Goal: Communication & Community: Ask a question

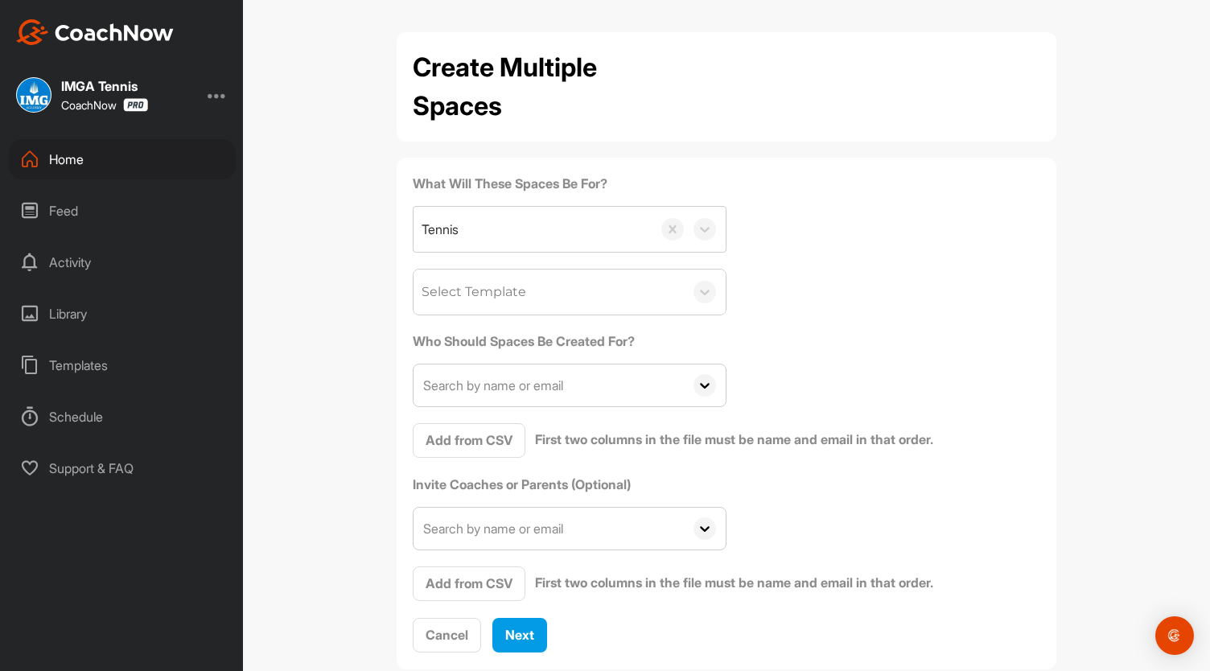
click at [92, 167] on div "Home" at bounding box center [122, 159] width 227 height 40
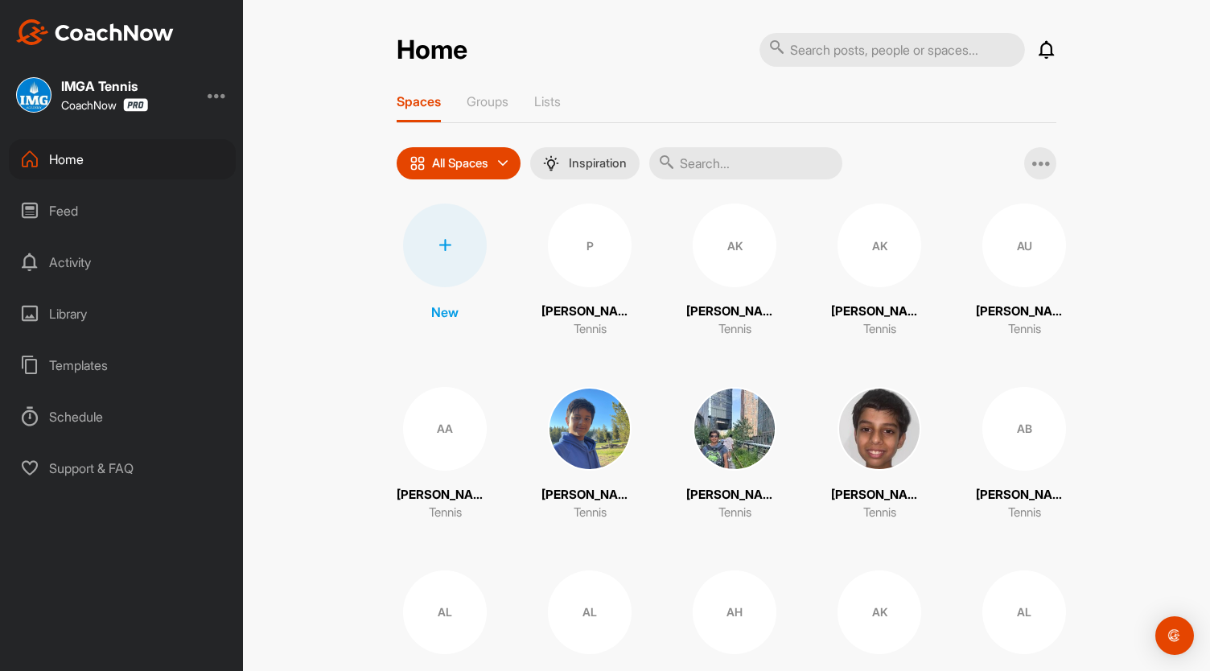
click at [730, 169] on input "text" at bounding box center [745, 163] width 193 height 32
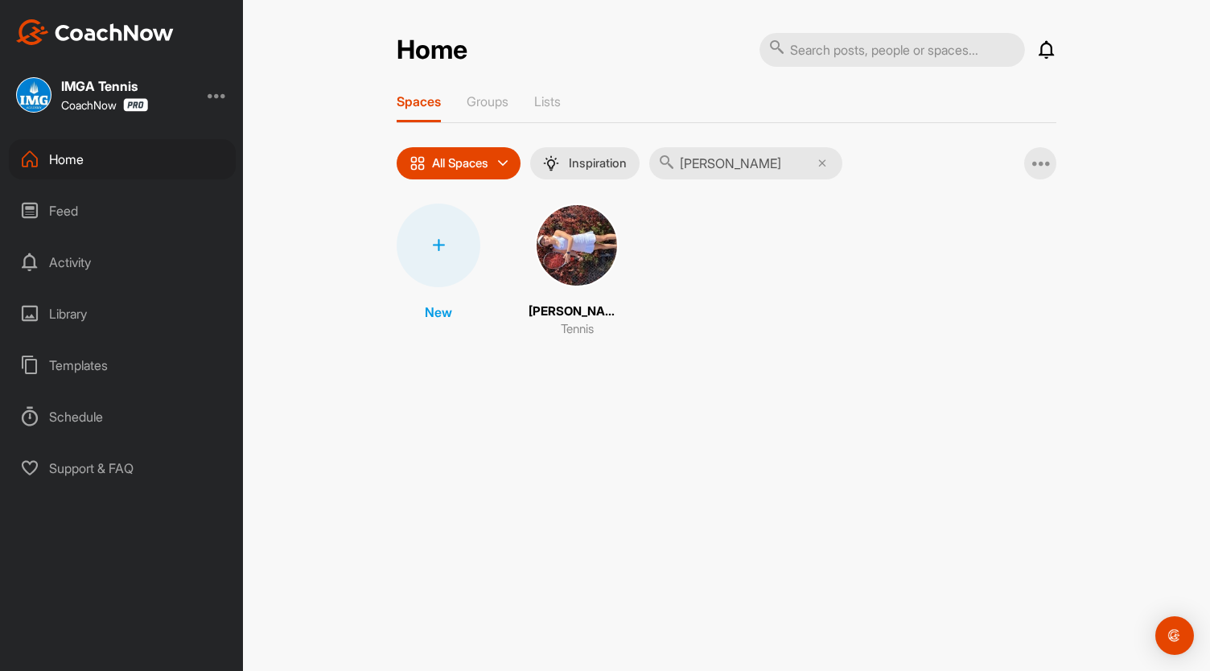
type input "elora hoog"
click at [607, 236] on img at bounding box center [577, 246] width 84 height 84
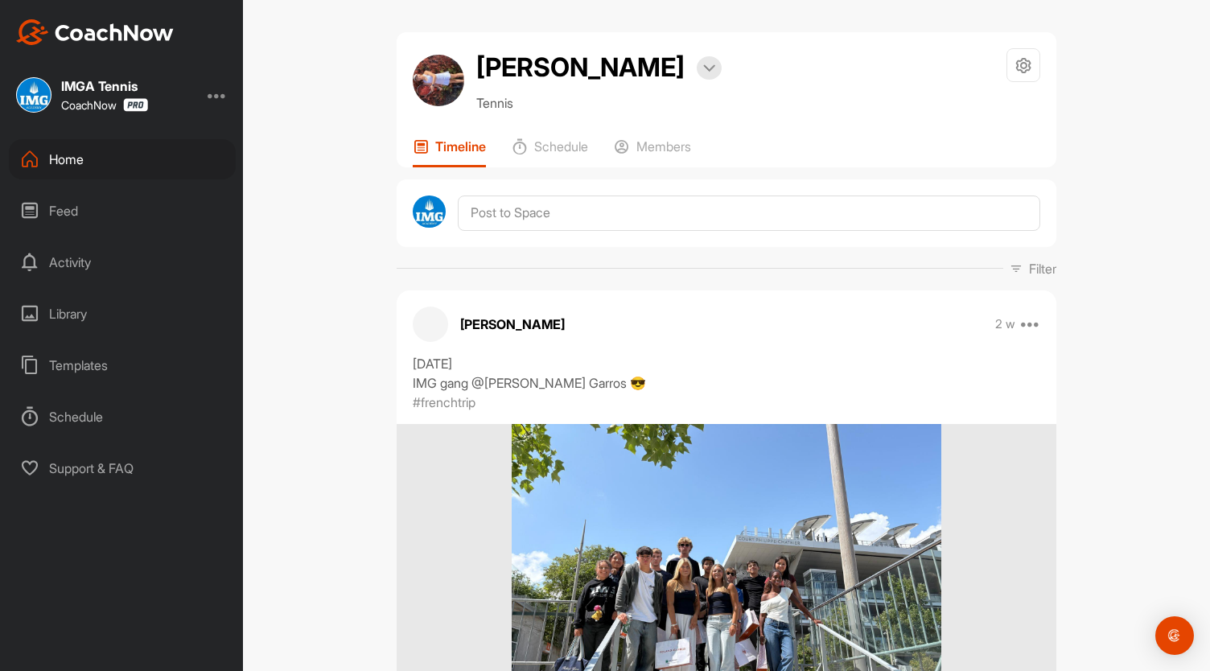
click at [156, 155] on div "Home" at bounding box center [122, 159] width 227 height 40
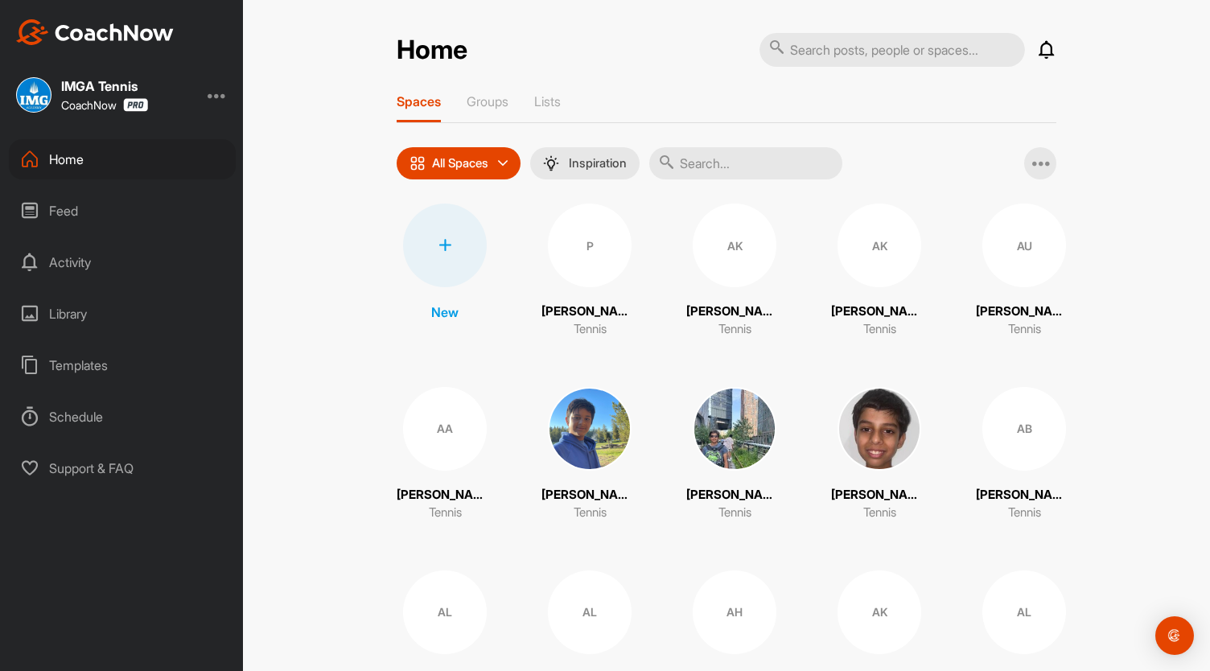
click at [723, 170] on input "text" at bounding box center [745, 163] width 193 height 32
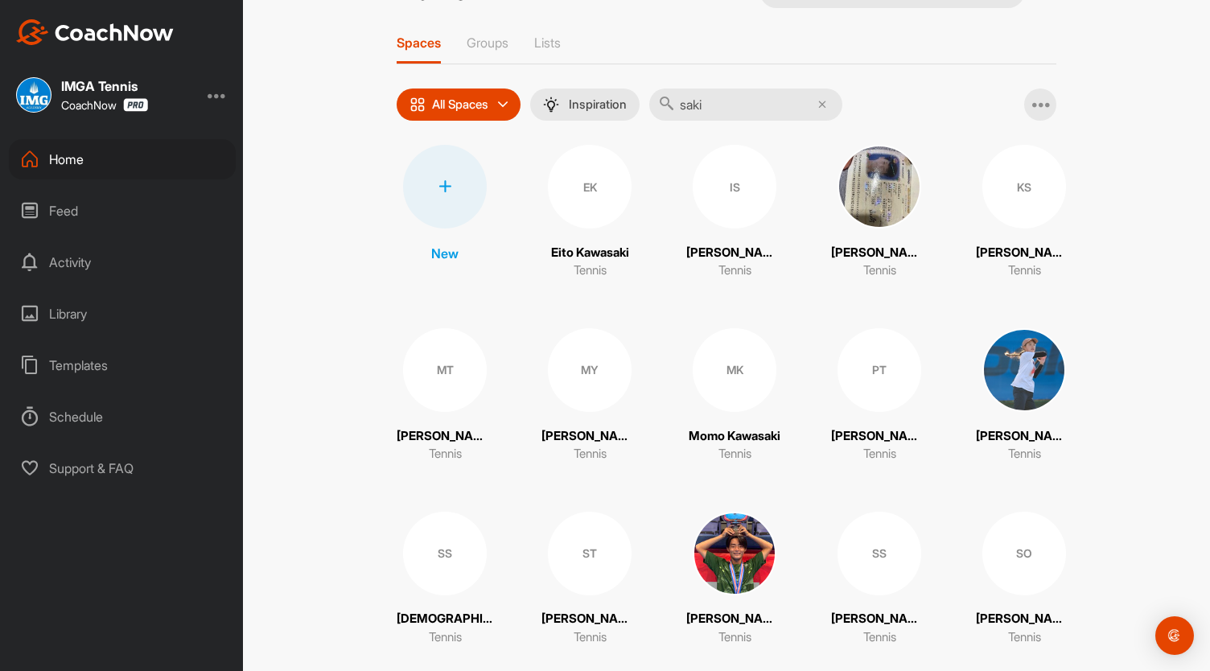
scroll to position [63, 0]
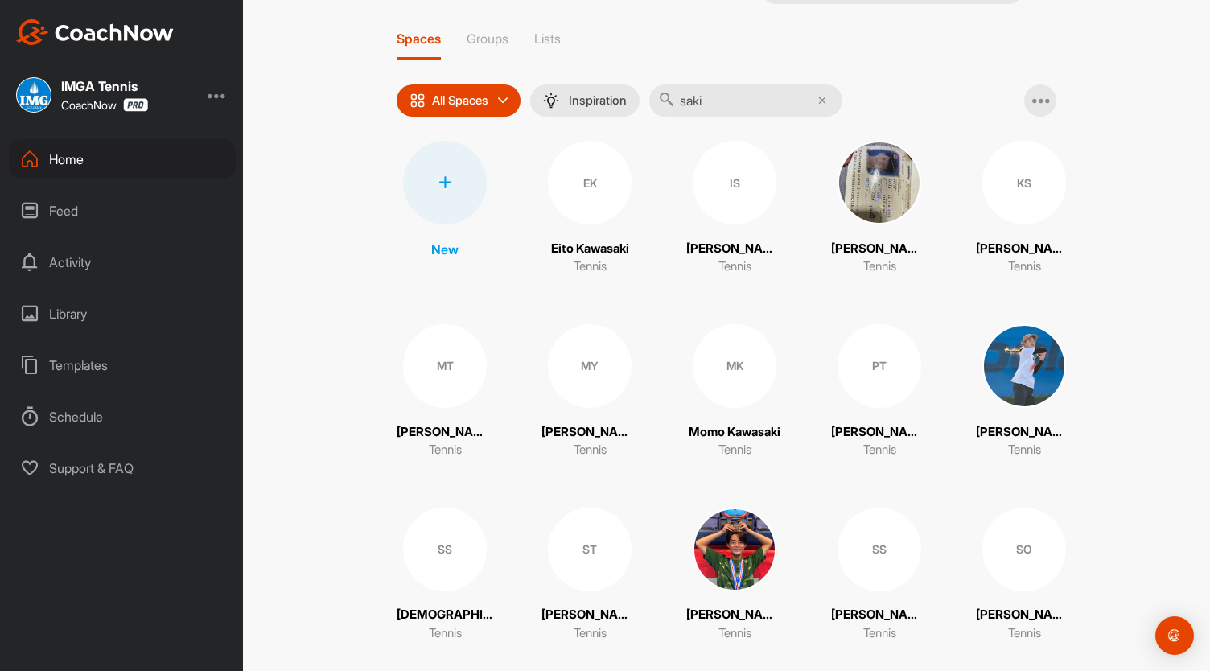
type input "saki"
click at [1002, 361] on img at bounding box center [1025, 366] width 84 height 84
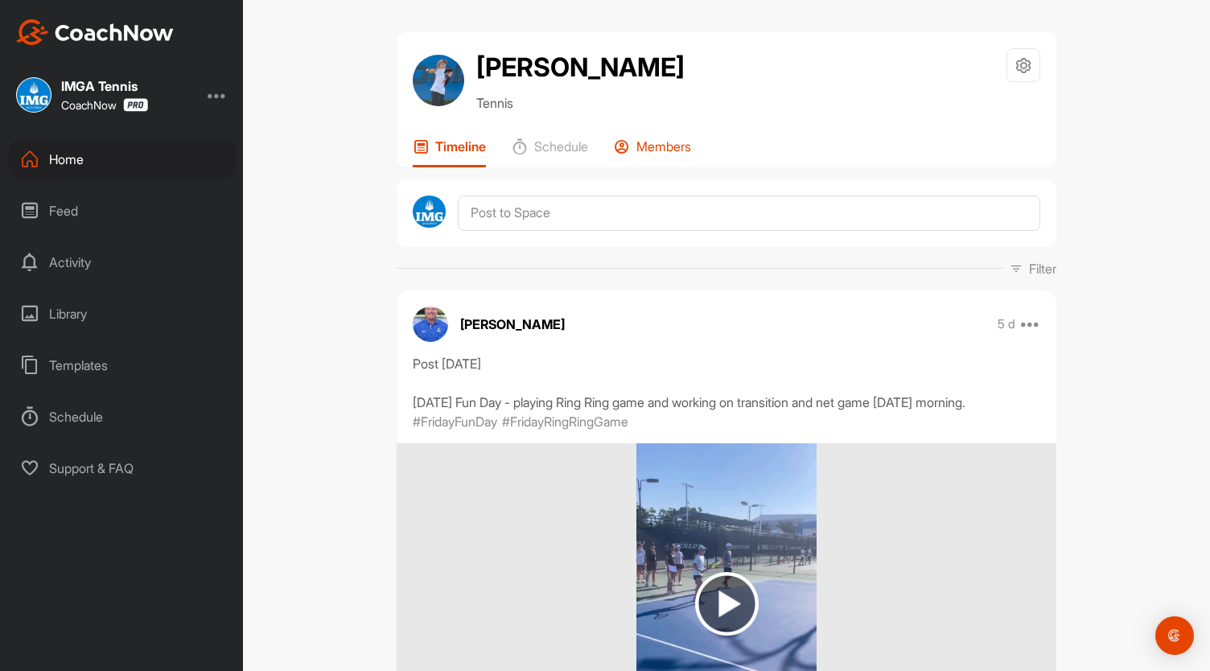
click at [660, 151] on p "Members" at bounding box center [664, 146] width 55 height 16
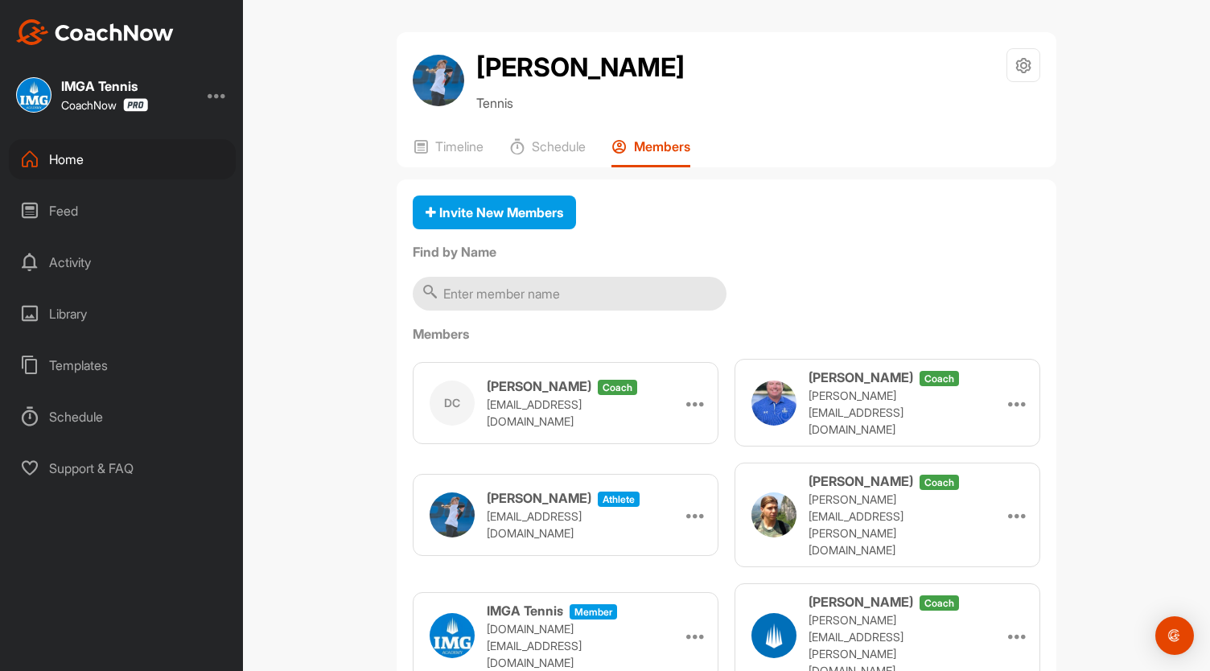
scroll to position [33, 0]
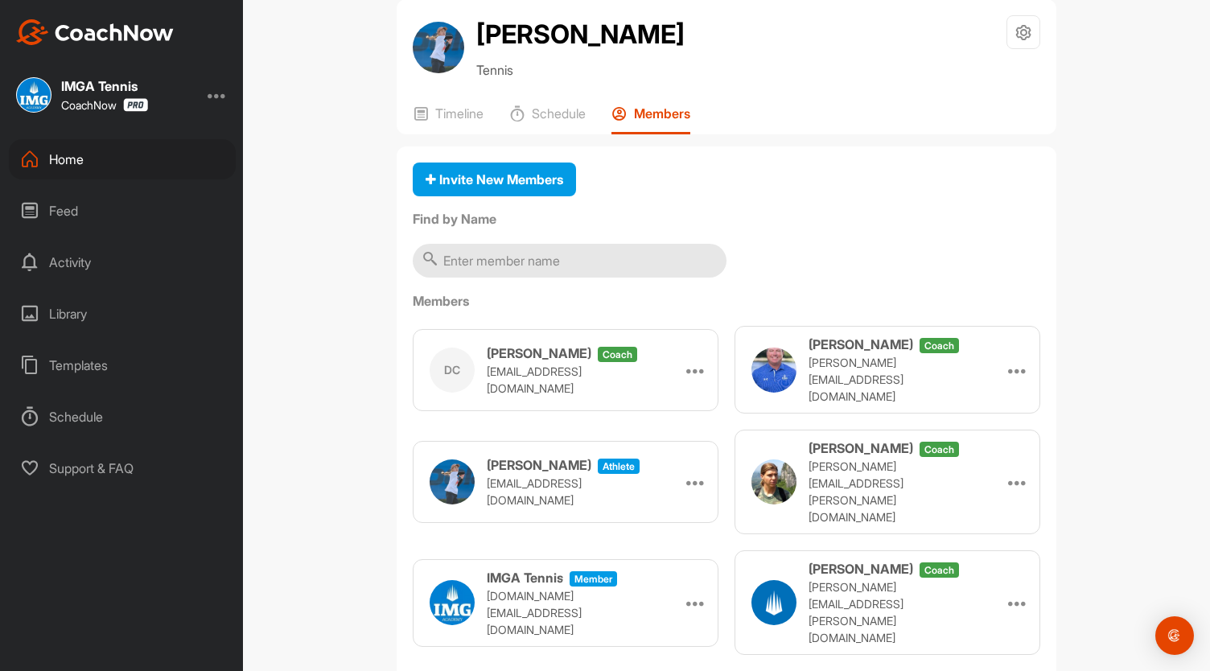
click at [146, 152] on div "Home" at bounding box center [122, 159] width 227 height 40
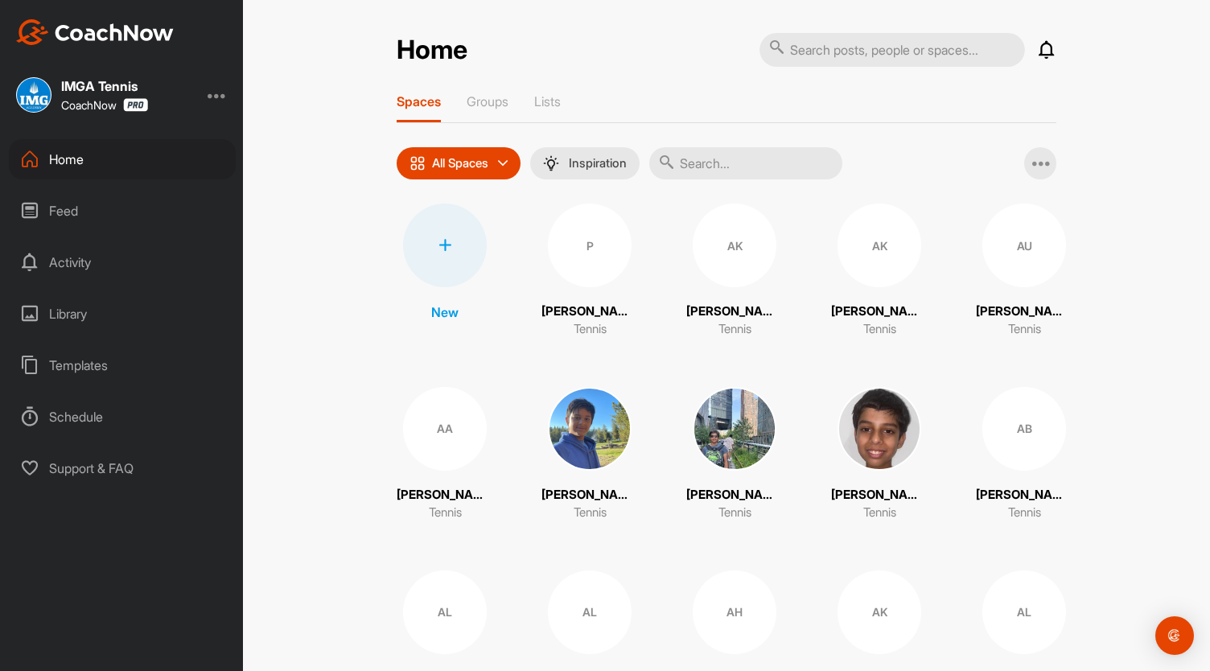
click at [725, 169] on input "text" at bounding box center [745, 163] width 193 height 32
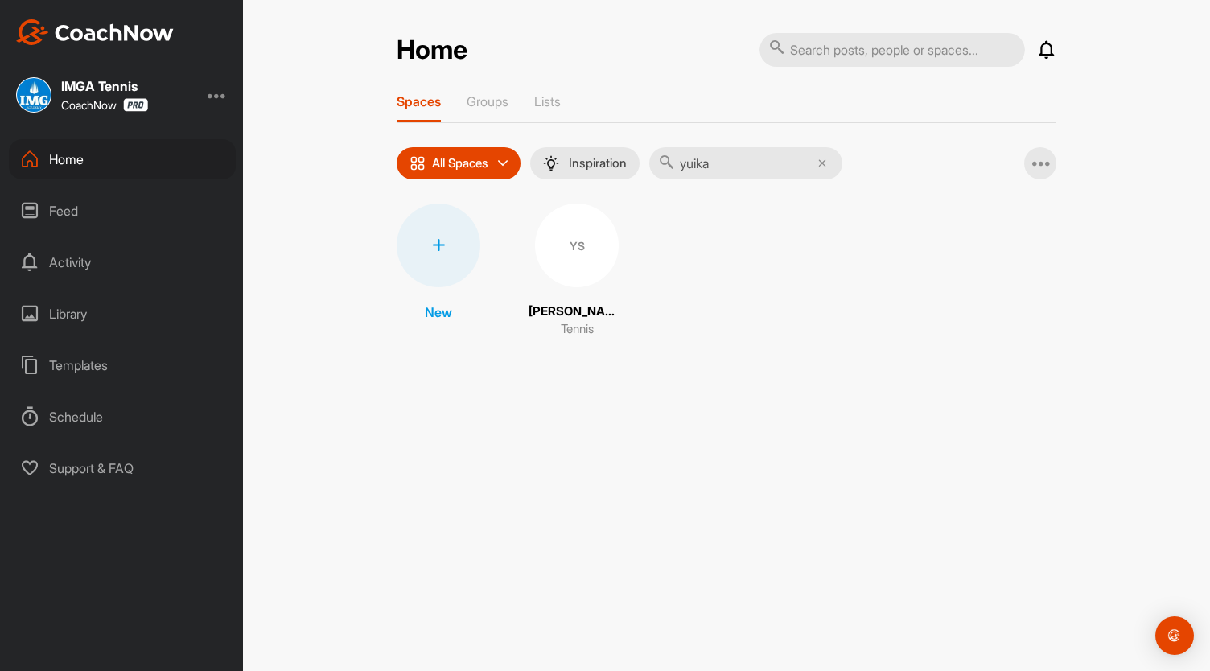
type input "yuika"
click at [587, 252] on div "YS" at bounding box center [577, 246] width 84 height 84
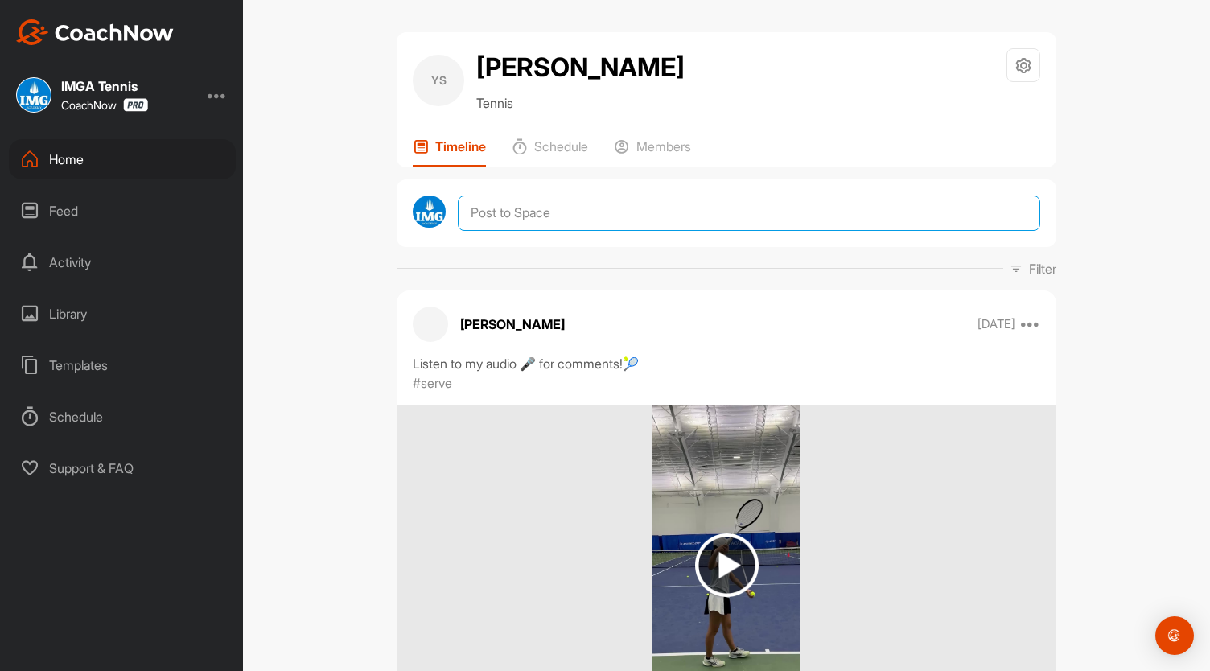
click at [612, 210] on textarea at bounding box center [749, 213] width 583 height 35
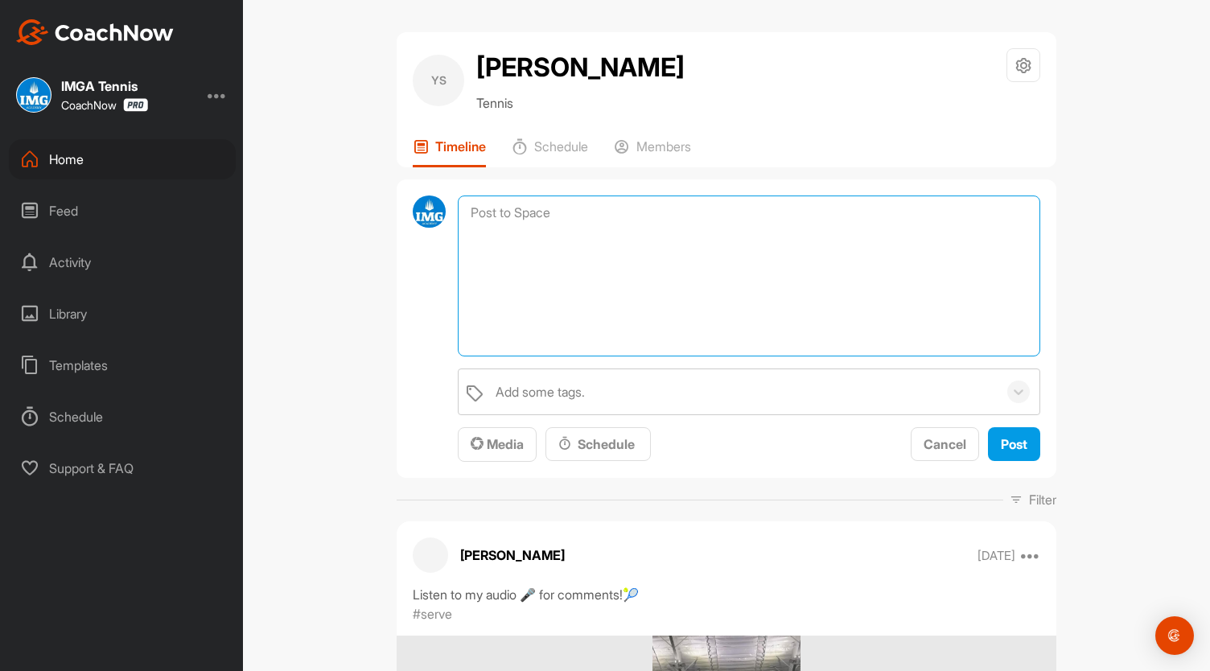
paste textarea "https://nam10.safelinks.protection.outlook.com/?url=https%3A%2F%2Fmy.playsight.…"
type textarea "https://nam10.safelinks.protection.outlook.com/?url=https%3A%2F%2Fmy.playsight.…"
drag, startPoint x: 692, startPoint y: 341, endPoint x: 460, endPoint y: 205, distance: 268.7
click at [460, 205] on textarea "https://nam10.safelinks.protection.outlook.com/?url=https%3A%2F%2Fmy.playsight.…" at bounding box center [749, 276] width 583 height 161
click at [568, 268] on textarea at bounding box center [749, 276] width 583 height 161
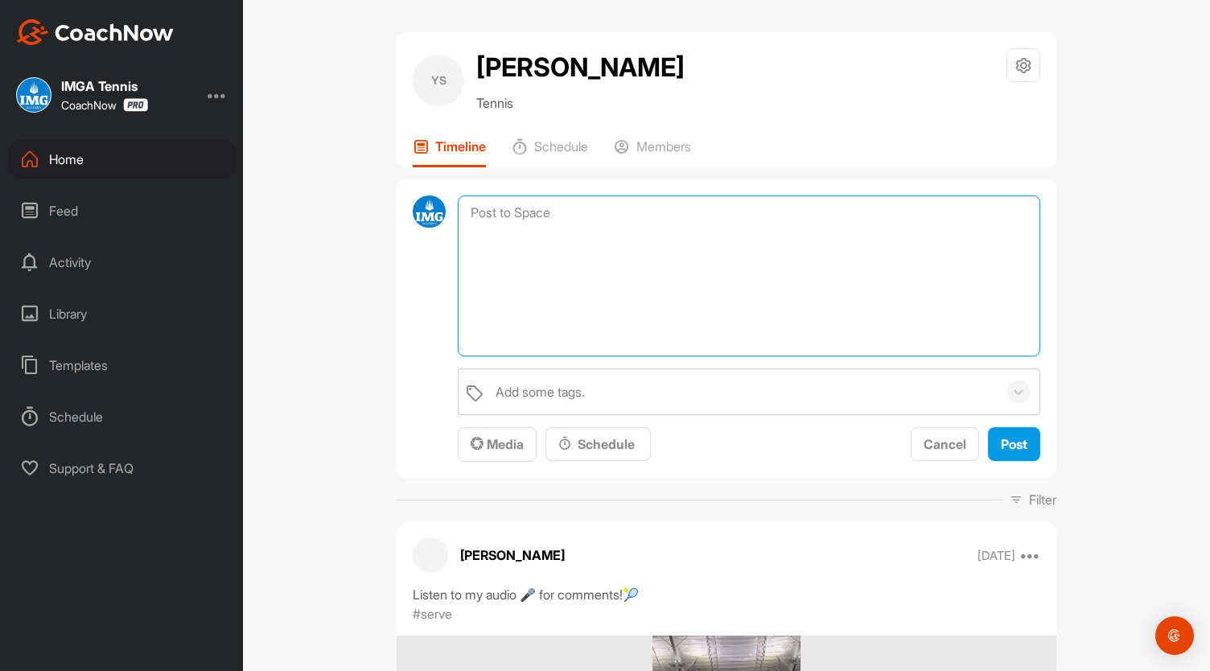
paste textarea "[URL][DOMAIN_NAME]"
click at [462, 208] on textarea "[URL][DOMAIN_NAME]" at bounding box center [749, 276] width 583 height 161
click at [479, 208] on textarea "[URL][DOMAIN_NAME]" at bounding box center [749, 276] width 583 height 161
drag, startPoint x: 1017, startPoint y: 235, endPoint x: 501, endPoint y: 221, distance: 516.8
click at [429, 211] on div "Practice set on 8/20/25 https://my.playsight.com/share?svkey=60060783_1_1258438…" at bounding box center [727, 328] width 660 height 299
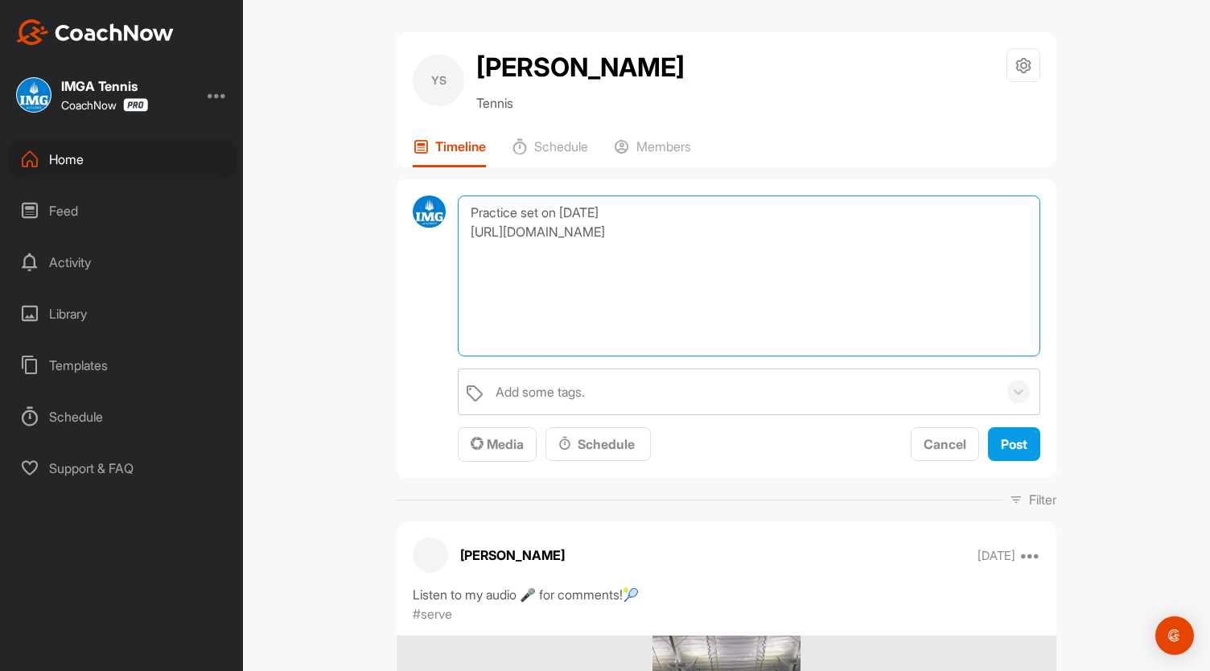
click at [608, 298] on textarea "Practice set on 8/20/25 https://my.playsight.com/share?svkey=60060783_1_1258438…" at bounding box center [749, 276] width 583 height 161
type textarea "Practice set on 8/20/25 https://my.playsight.com/share?svkey=60060783_1_1258438…"
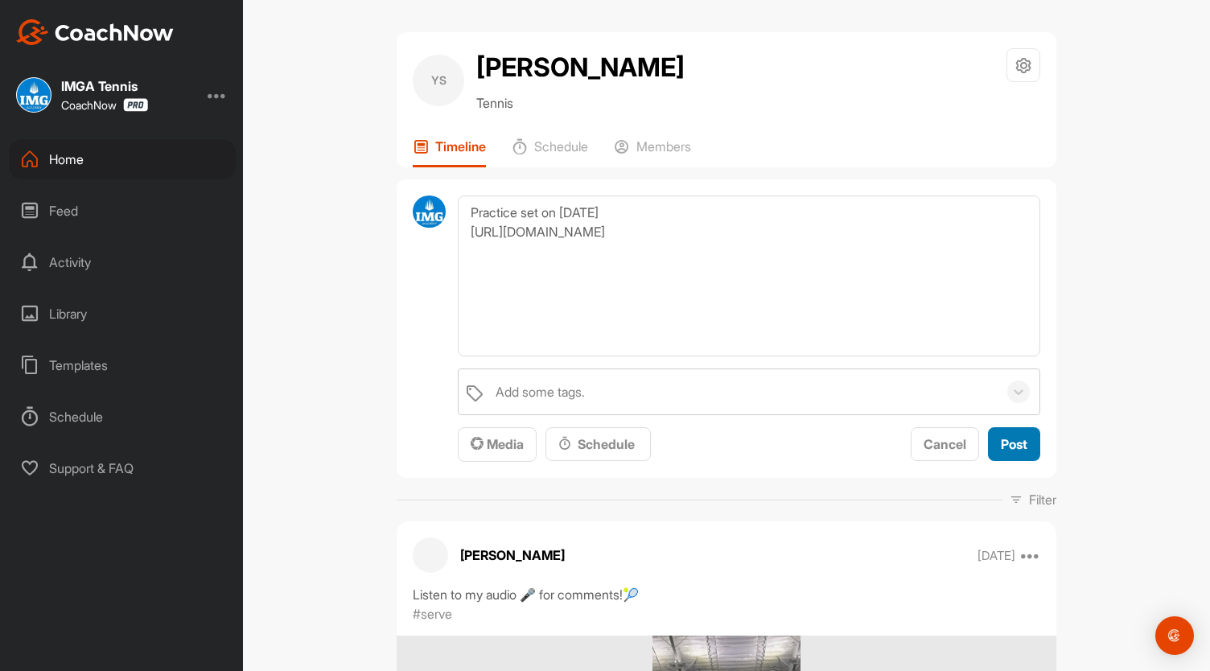
click at [1013, 427] on button "Post" at bounding box center [1014, 444] width 52 height 35
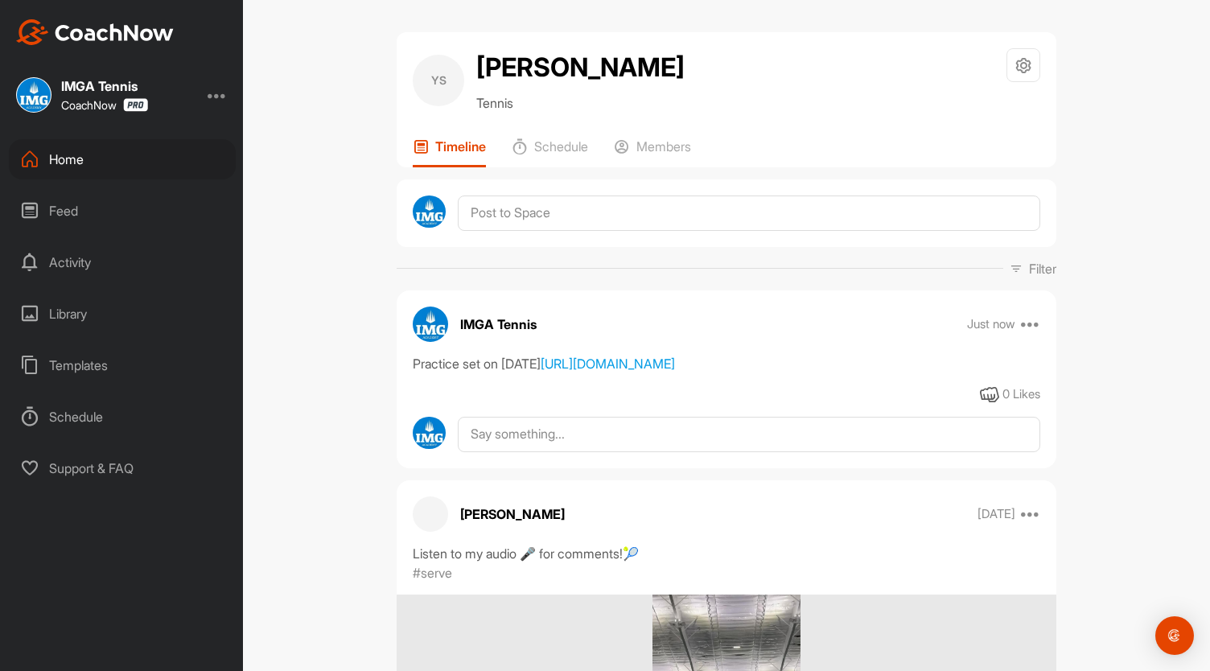
click at [129, 166] on div "Home" at bounding box center [122, 159] width 227 height 40
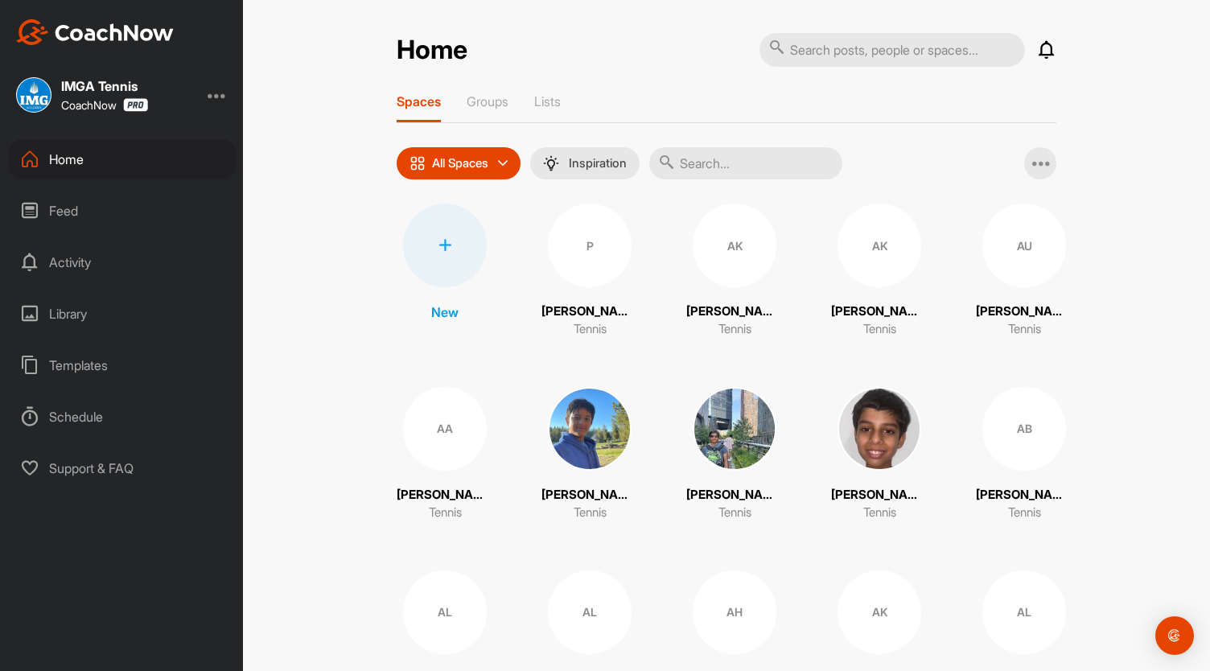
click at [756, 155] on input "text" at bounding box center [745, 163] width 193 height 32
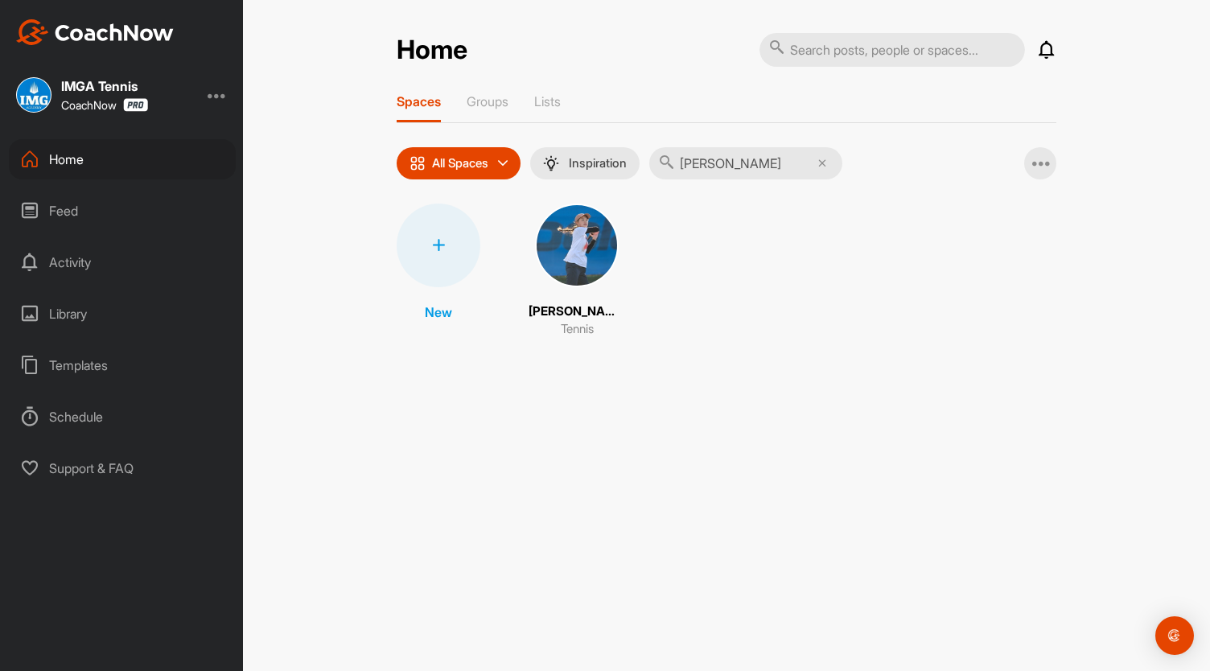
type input "saki shimi"
click at [563, 261] on img at bounding box center [577, 246] width 84 height 84
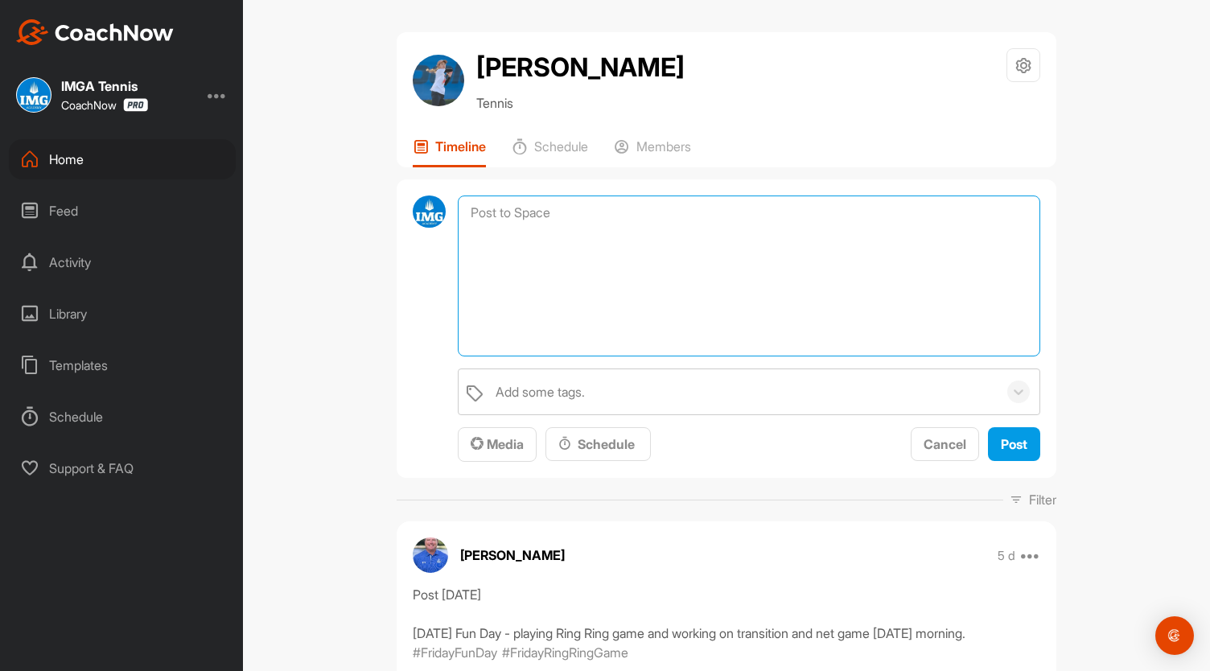
paste textarea "Practice set on 8/20/25 https://my.playsight.com/share?svkey=60060783_1_1258438…"
type textarea "Practice set on 8/20/25 https://my.playsight.com/share?svkey=60060783_1_1258438…"
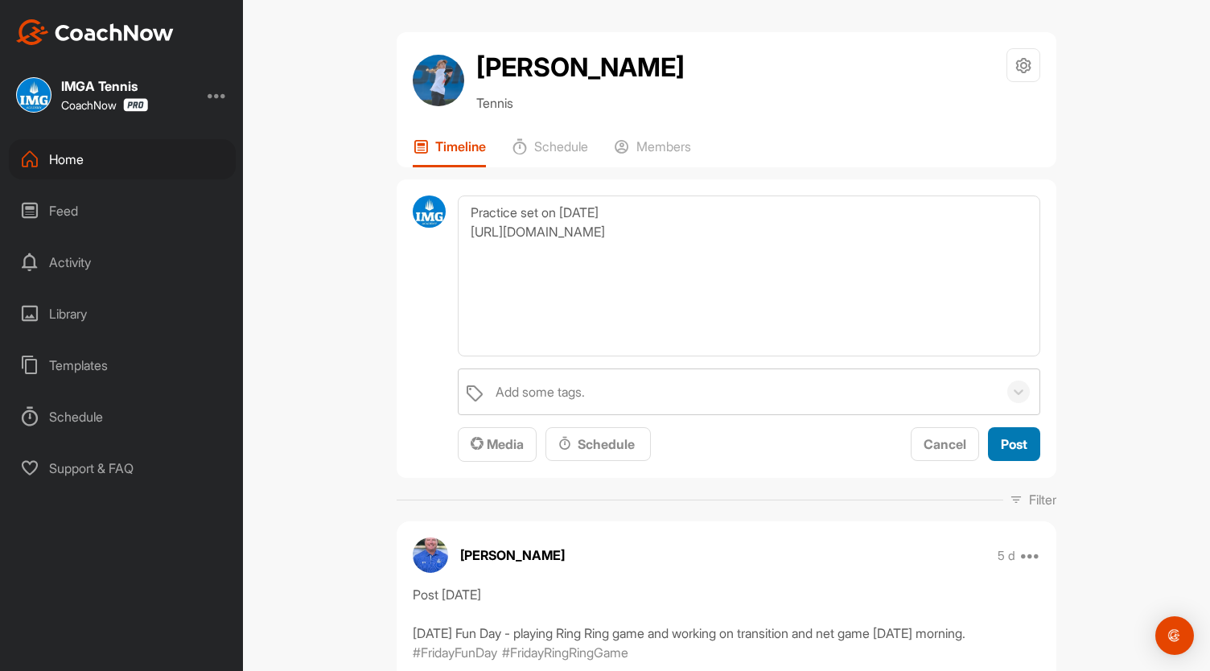
click at [1001, 447] on span "Post" at bounding box center [1014, 444] width 27 height 16
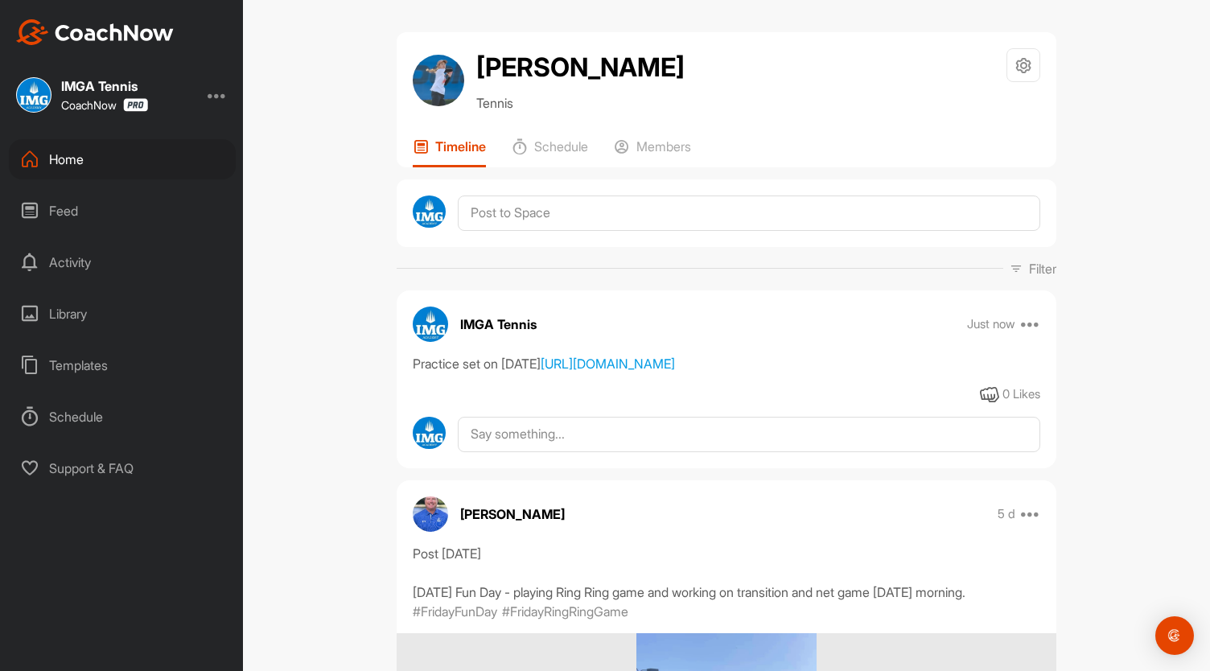
click at [107, 156] on div "Home" at bounding box center [122, 159] width 227 height 40
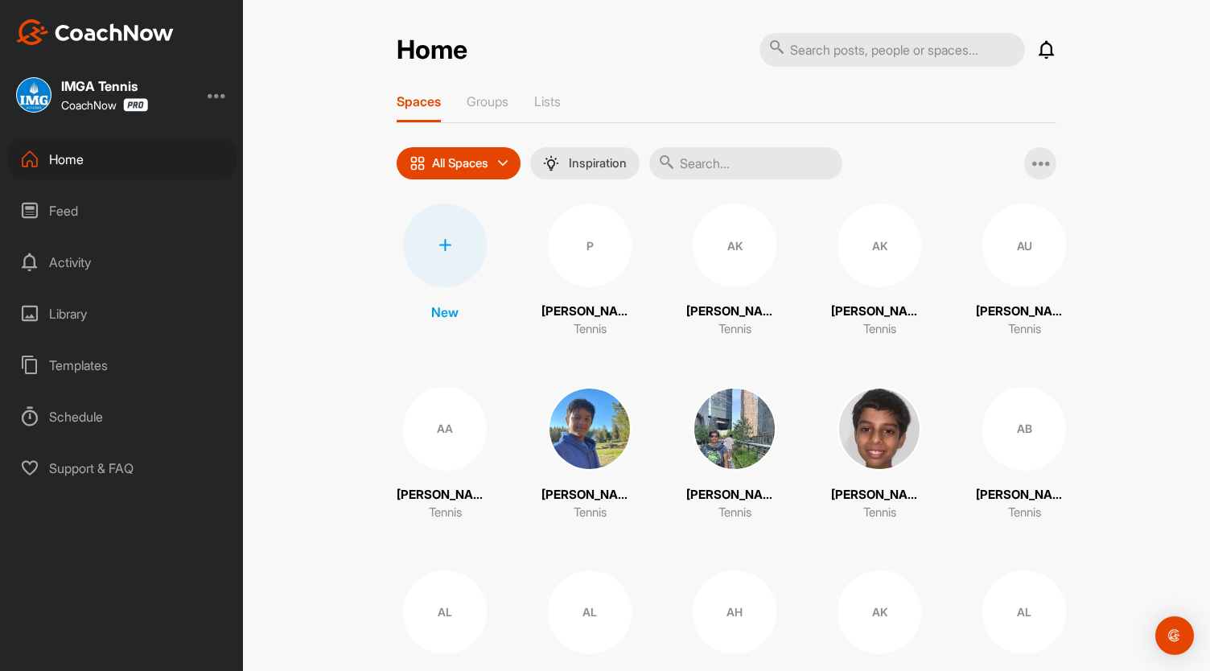
click at [718, 167] on input "text" at bounding box center [745, 163] width 193 height 32
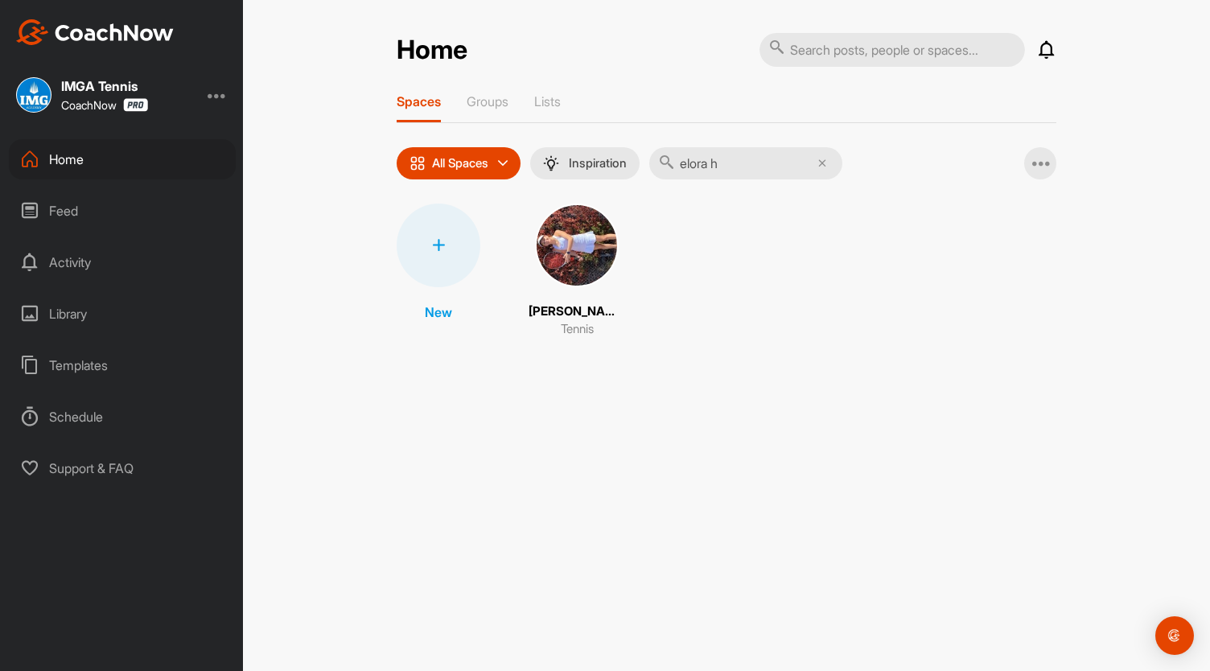
type input "elora h"
click at [570, 225] on img at bounding box center [577, 246] width 84 height 84
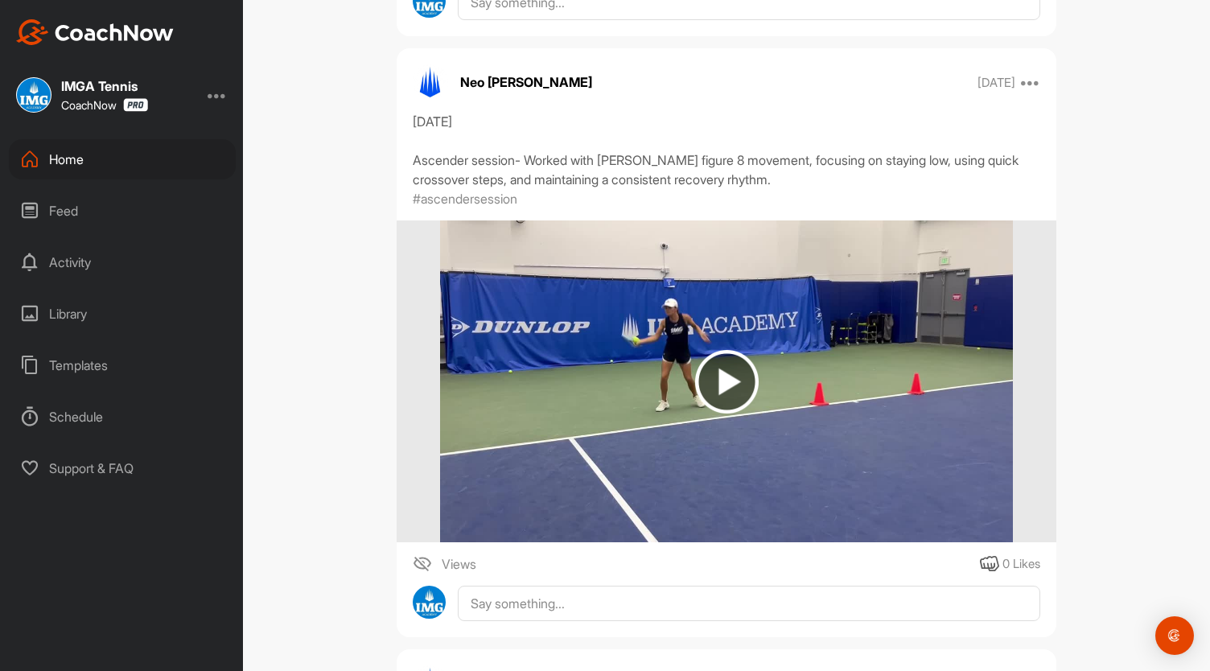
scroll to position [6584, 0]
click at [710, 359] on img at bounding box center [727, 381] width 64 height 64
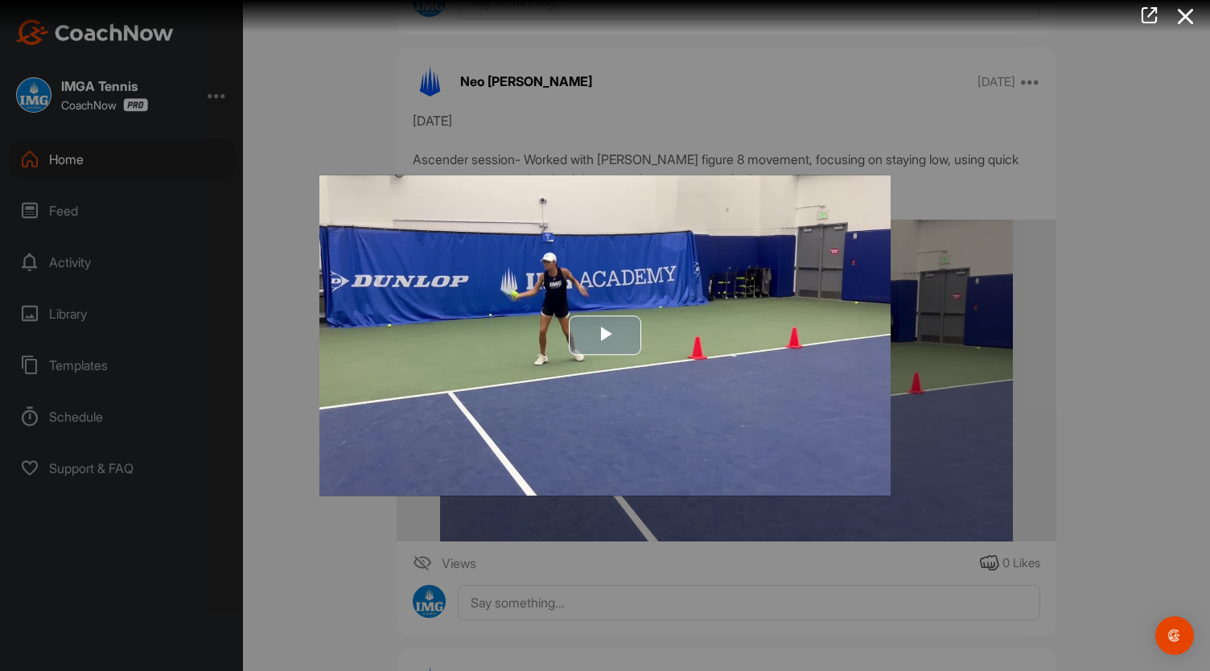
click at [605, 336] on span "Video Player" at bounding box center [605, 336] width 0 height 0
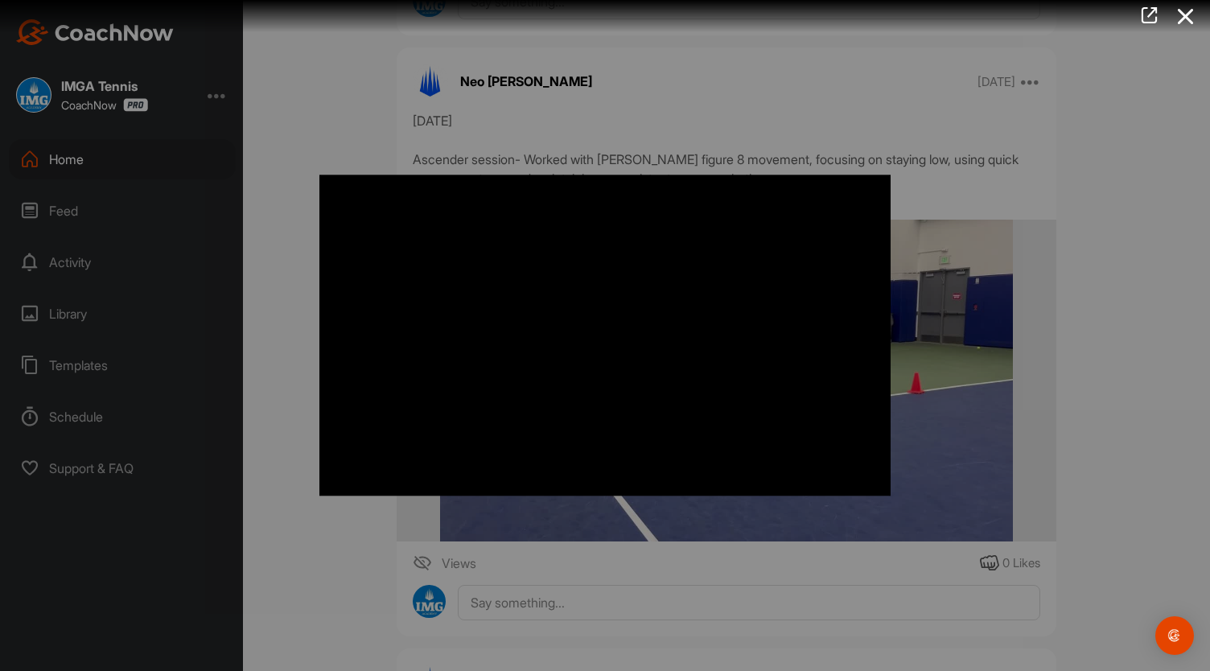
click at [281, 333] on div at bounding box center [605, 335] width 1210 height 671
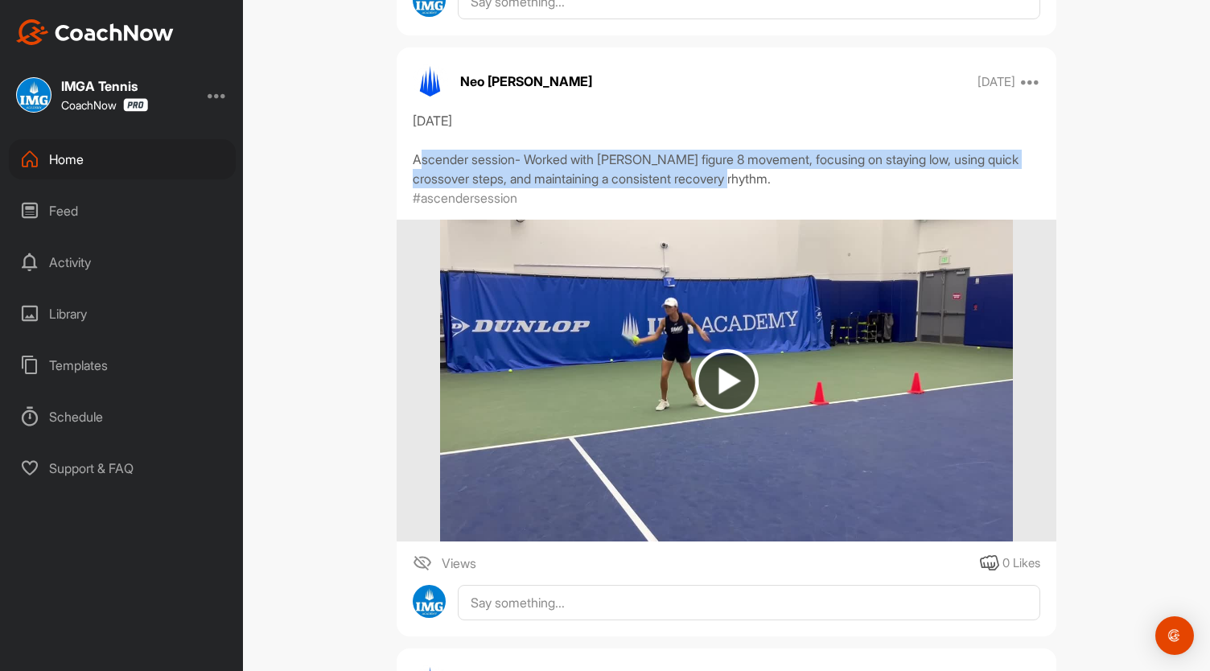
drag, startPoint x: 773, startPoint y: 173, endPoint x: 404, endPoint y: 155, distance: 369.0
click at [404, 155] on div "[DATE] Ascender session- Worked with [PERSON_NAME] figure 8 movement, focusing …" at bounding box center [727, 159] width 660 height 97
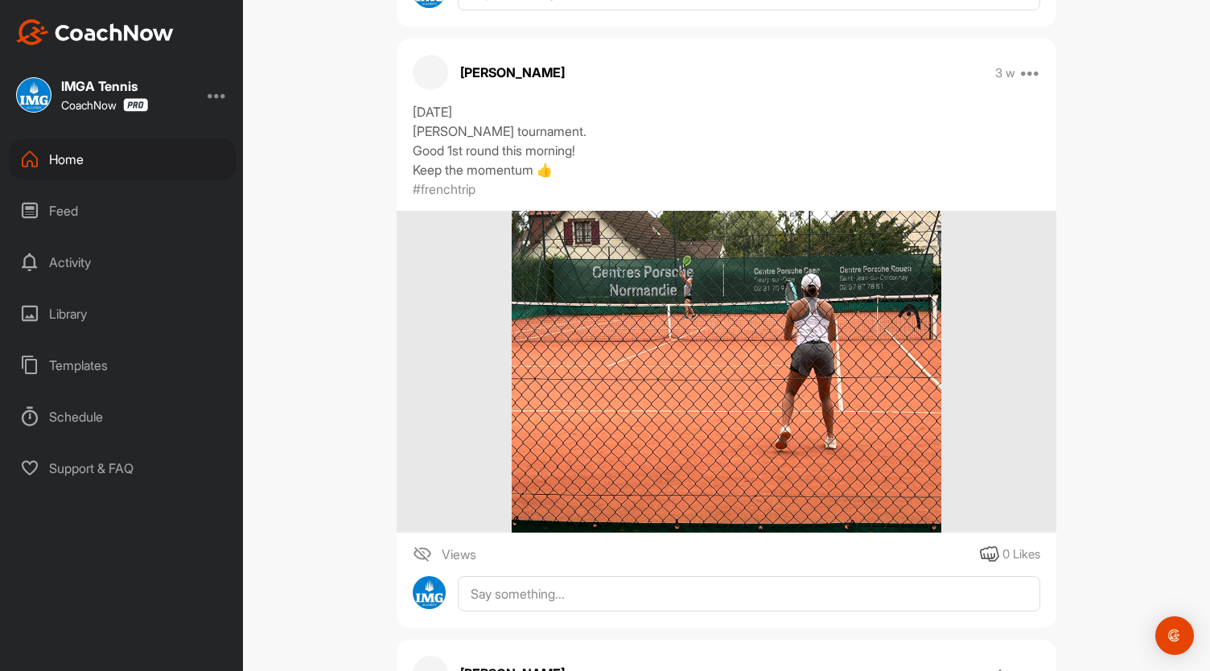
scroll to position [0, 0]
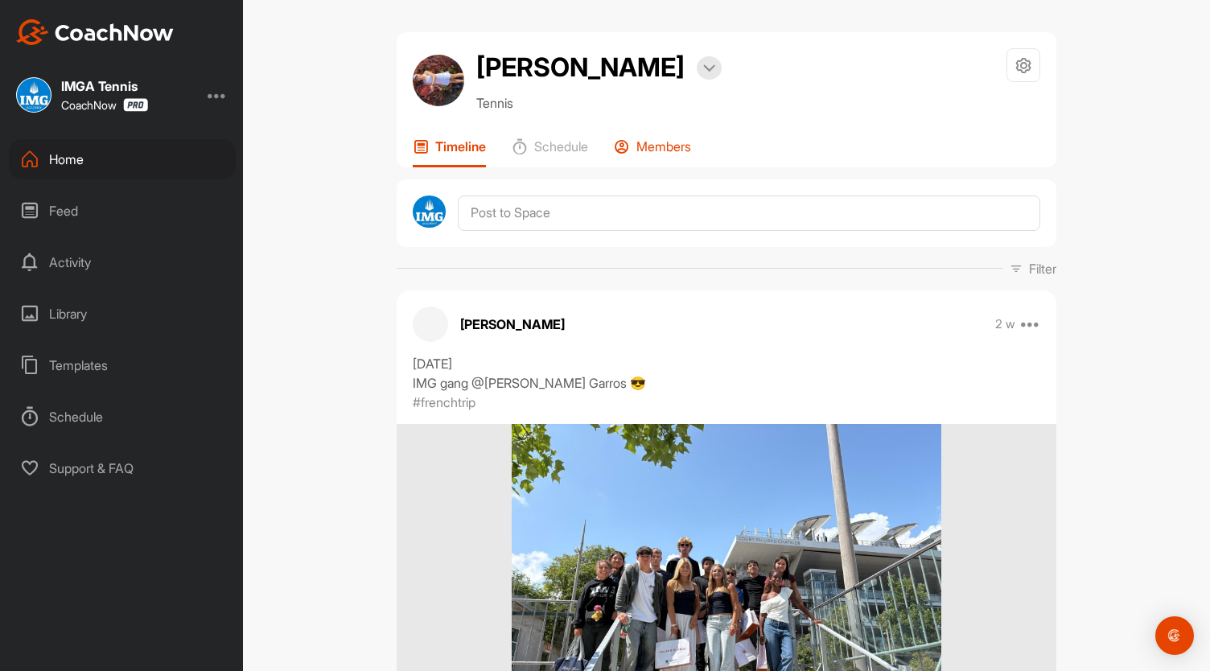
click at [662, 150] on p "Members" at bounding box center [664, 146] width 55 height 16
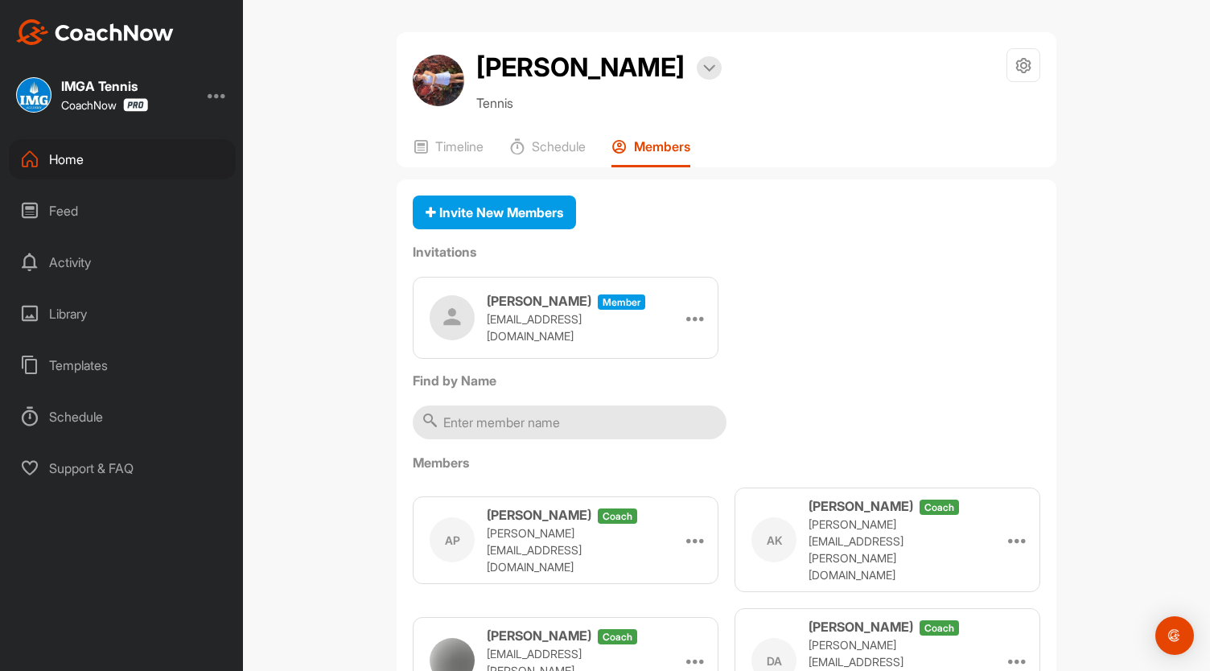
scroll to position [2, 0]
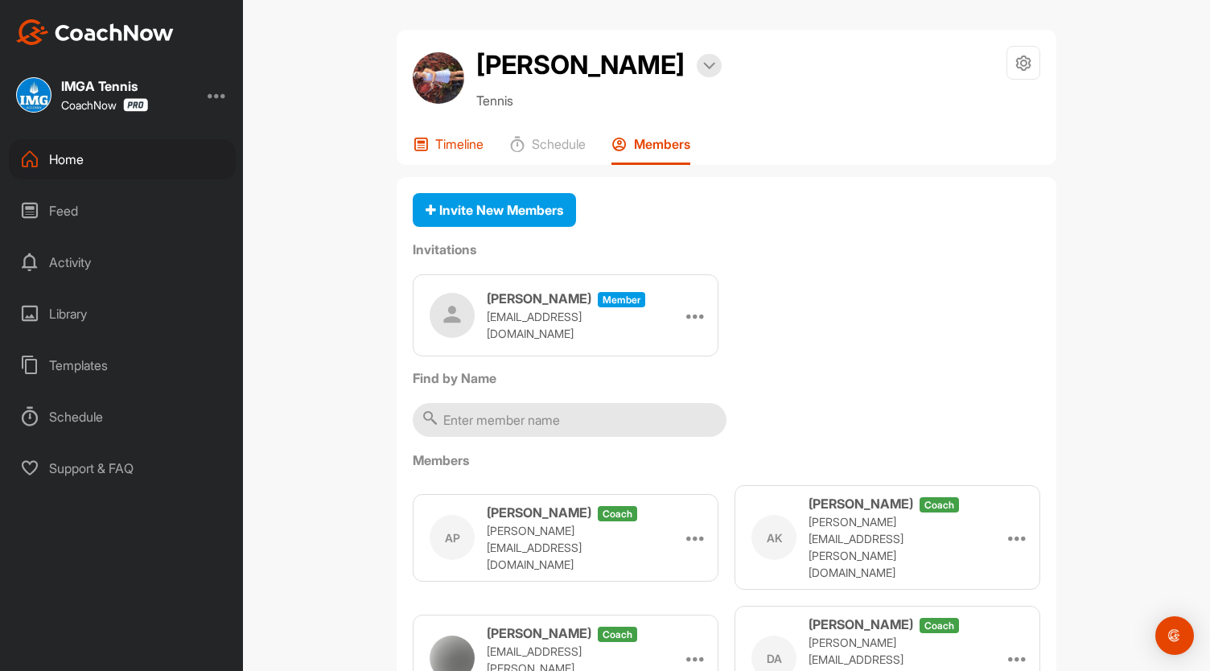
click at [454, 150] on p "Timeline" at bounding box center [459, 144] width 48 height 16
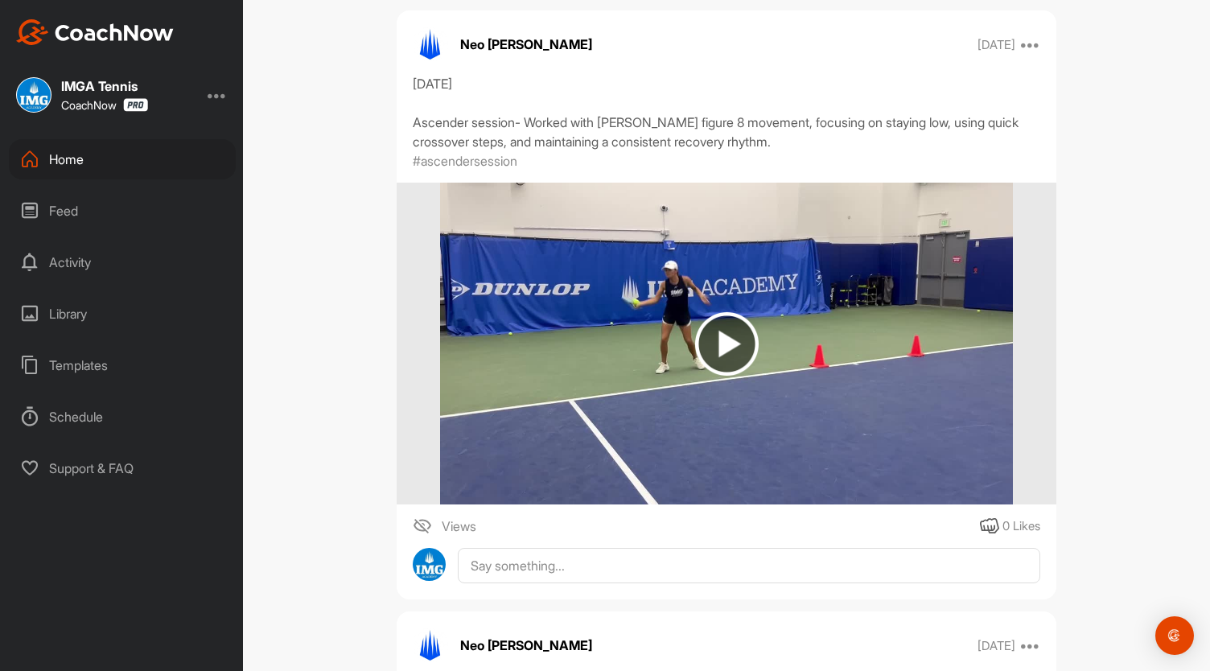
scroll to position [6621, 0]
drag, startPoint x: 407, startPoint y: 122, endPoint x: 512, endPoint y: 123, distance: 104.6
click at [512, 123] on div "[DATE] Ascender session- Worked with [PERSON_NAME] figure 8 movement, focusing …" at bounding box center [727, 113] width 628 height 77
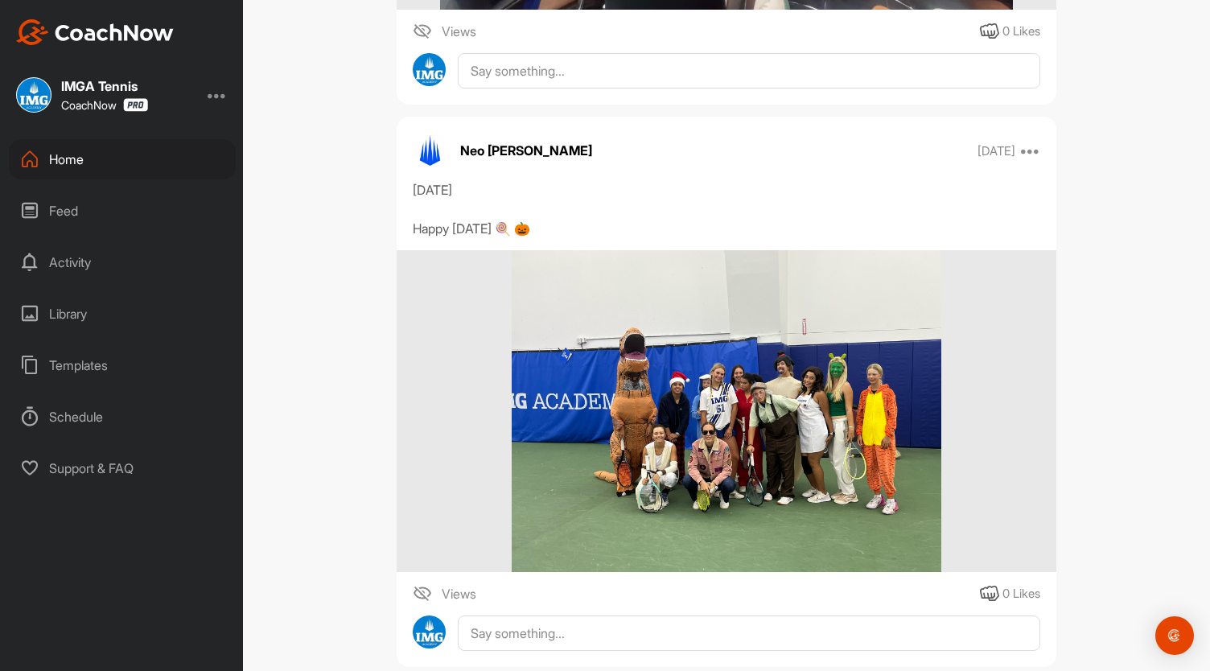
scroll to position [20775, 0]
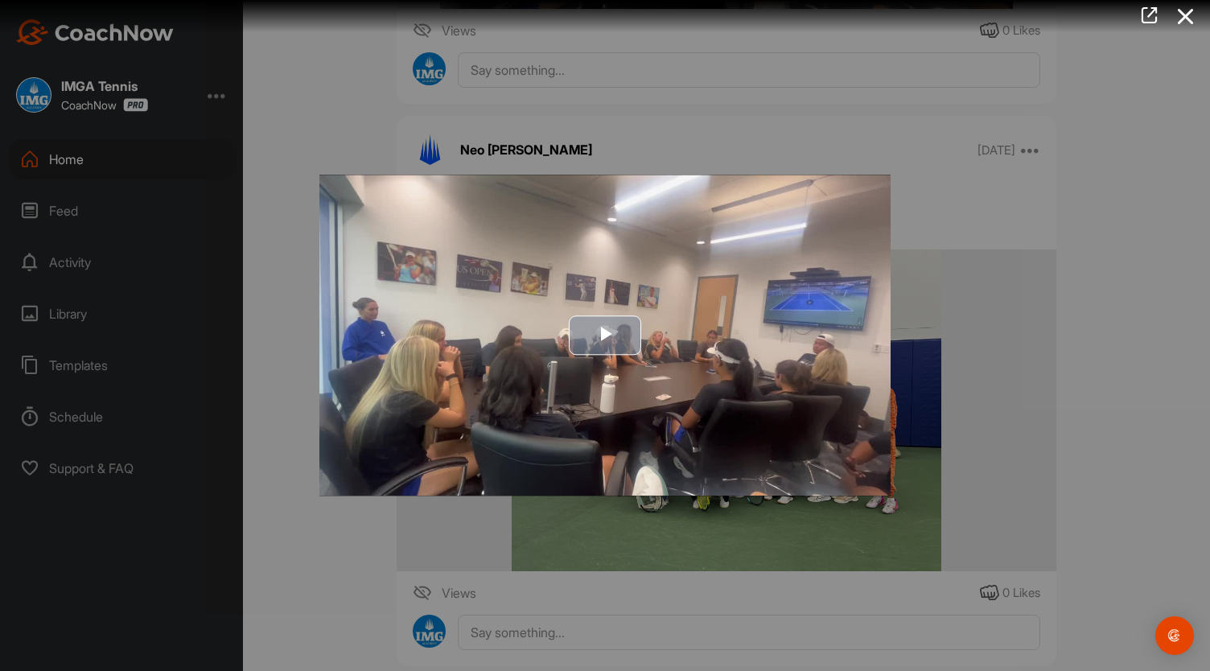
click at [591, 355] on img "Video Player" at bounding box center [604, 335] width 571 height 321
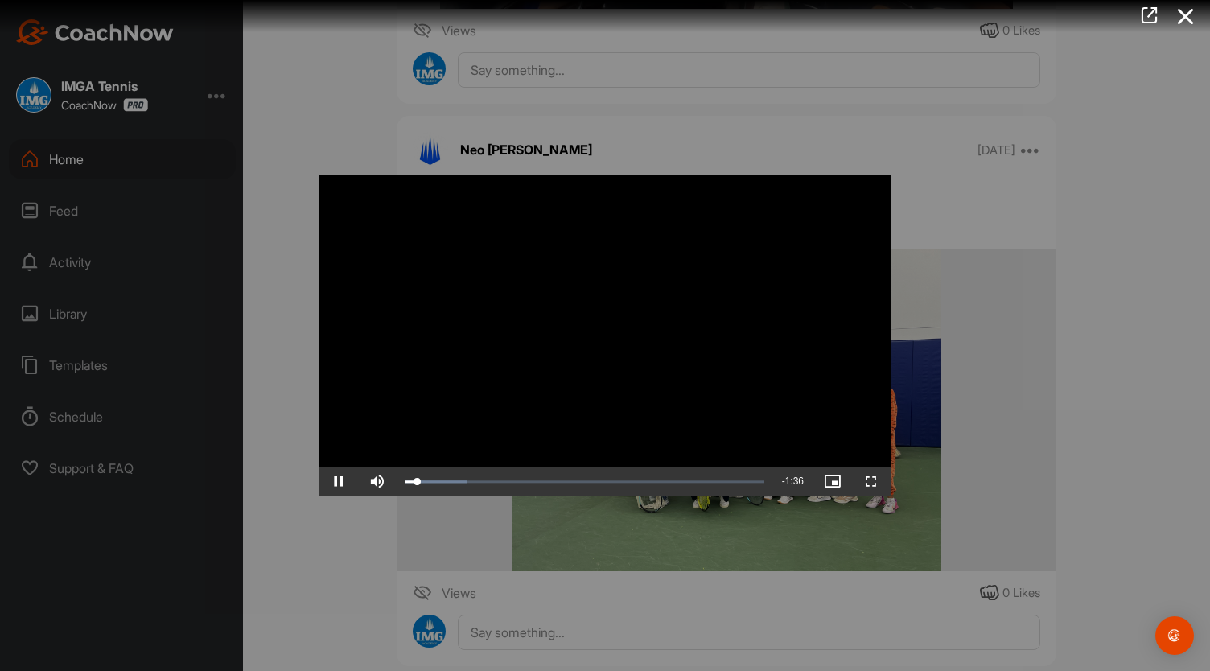
click at [252, 326] on div at bounding box center [605, 335] width 1210 height 671
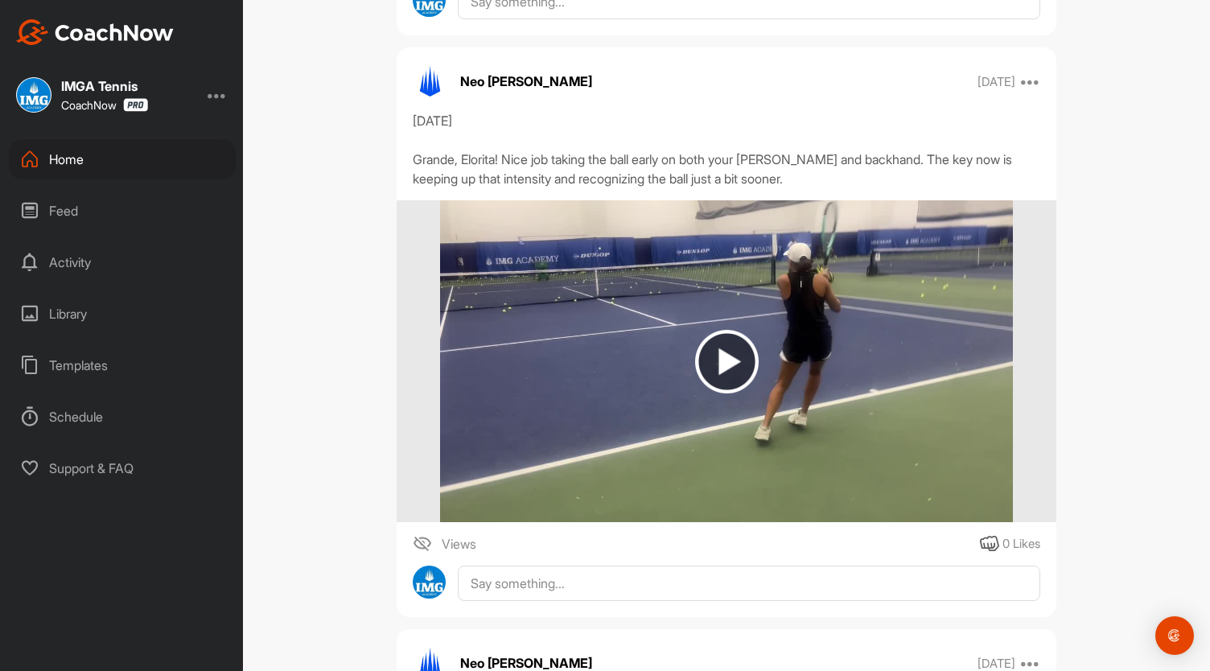
scroll to position [23188, 0]
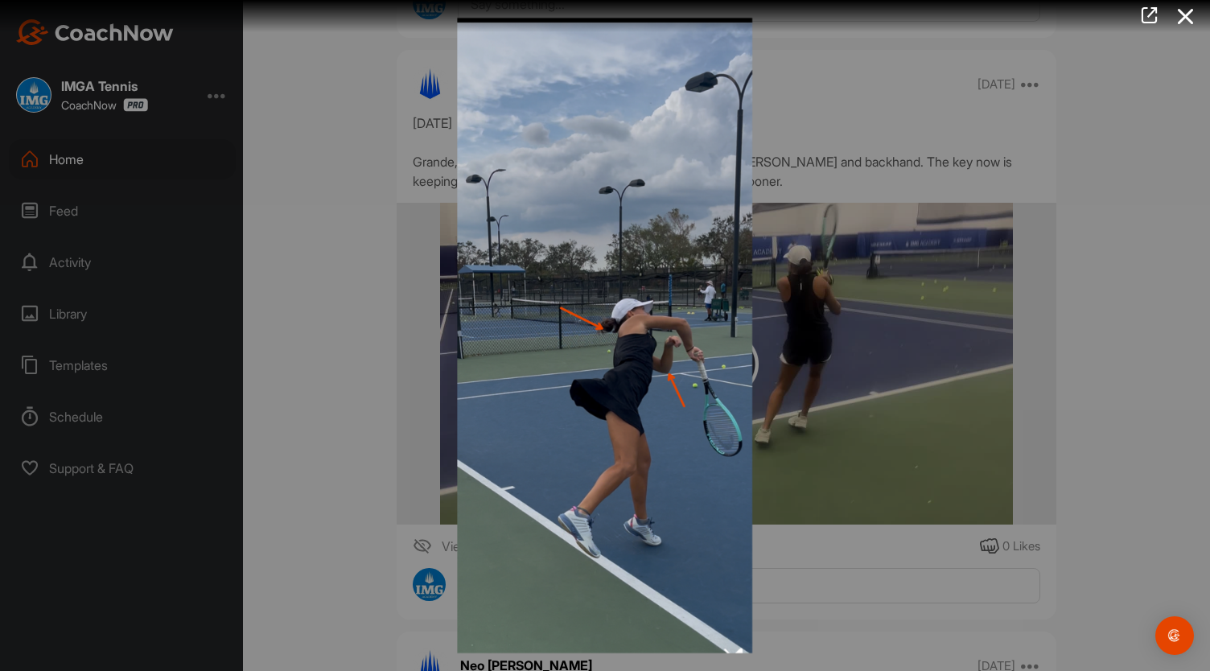
click at [346, 324] on div at bounding box center [605, 335] width 1210 height 671
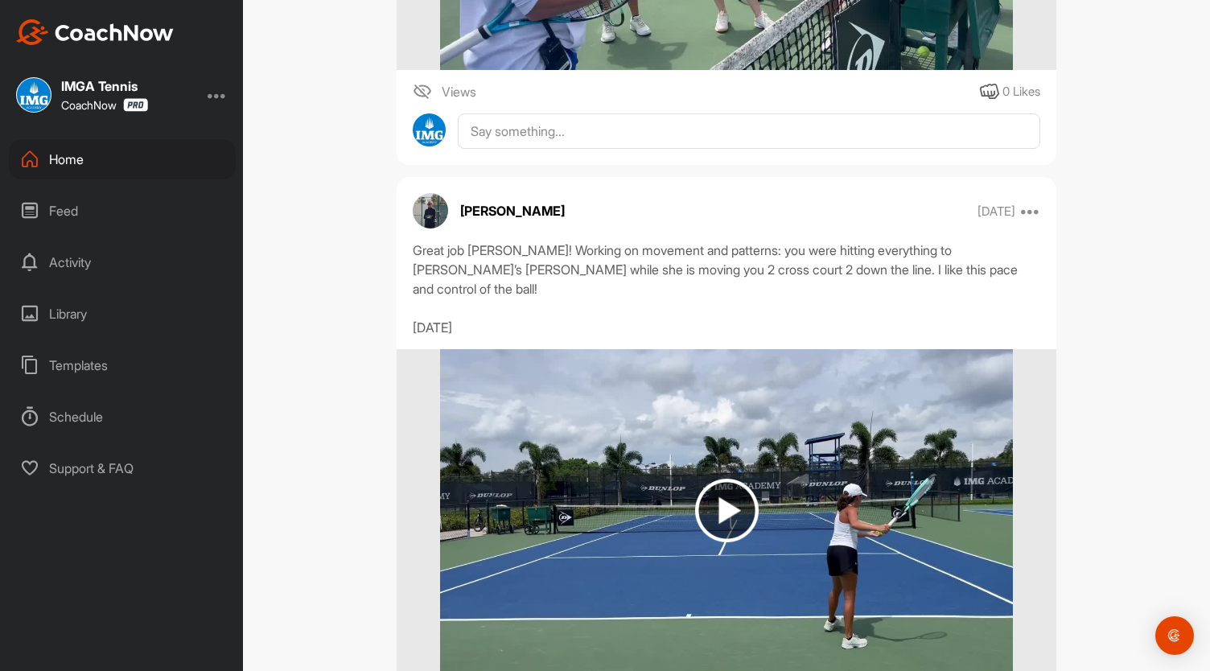
scroll to position [28596, 0]
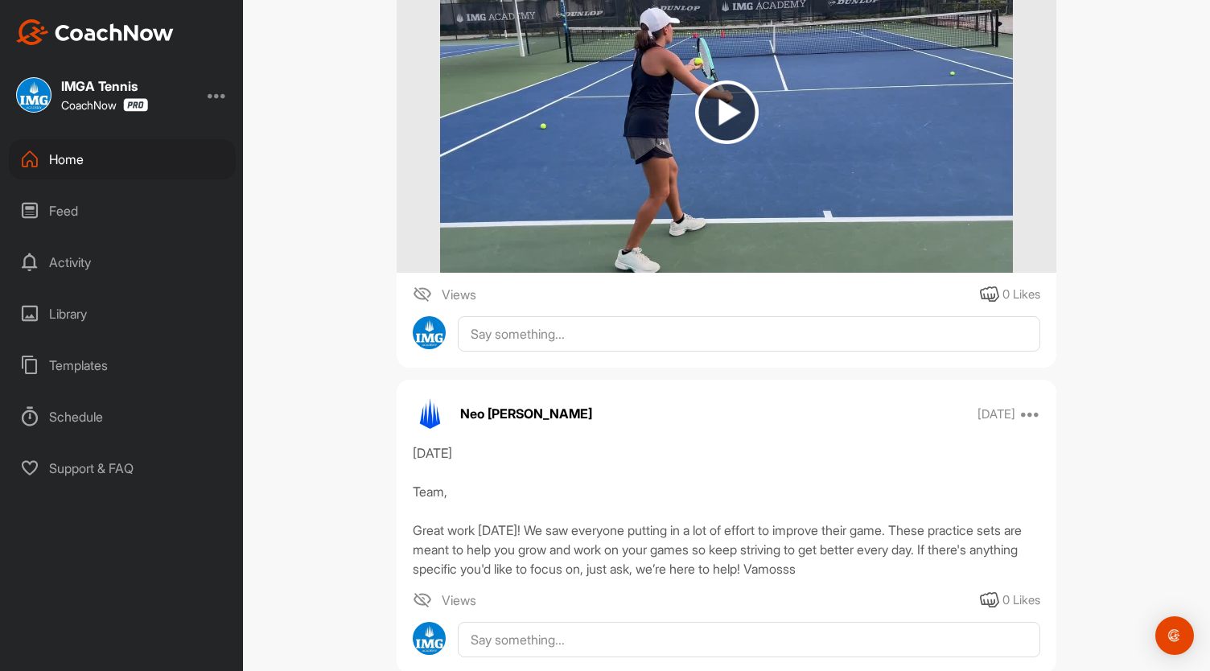
scroll to position [29598, 0]
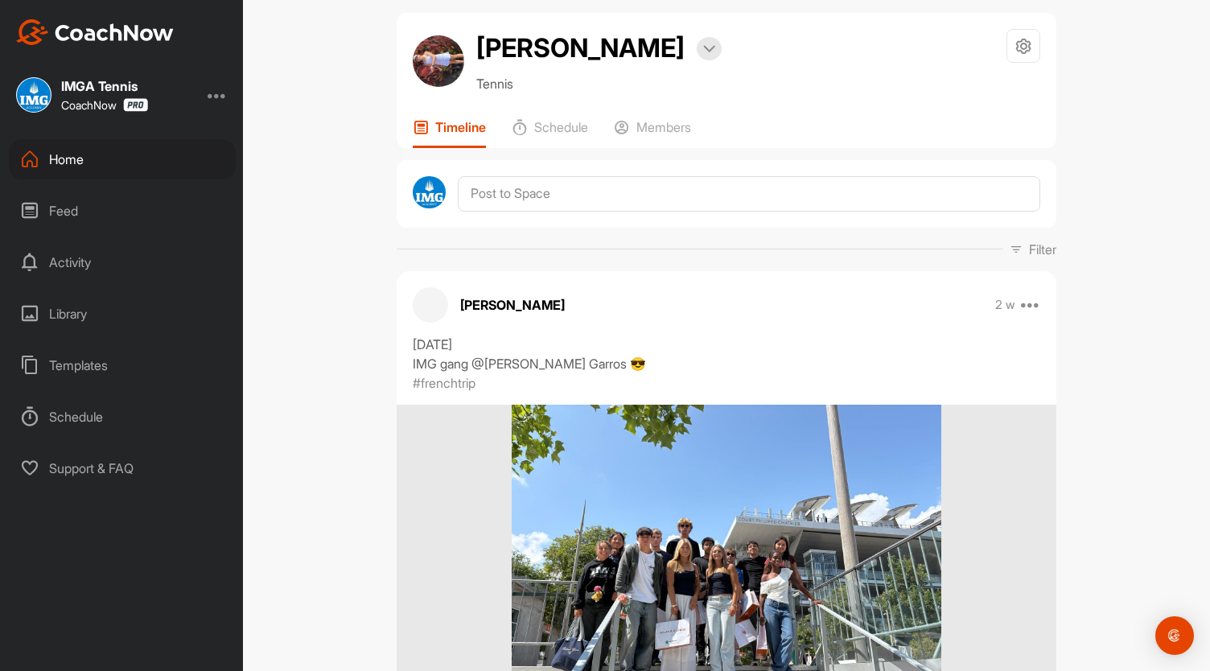
scroll to position [0, 0]
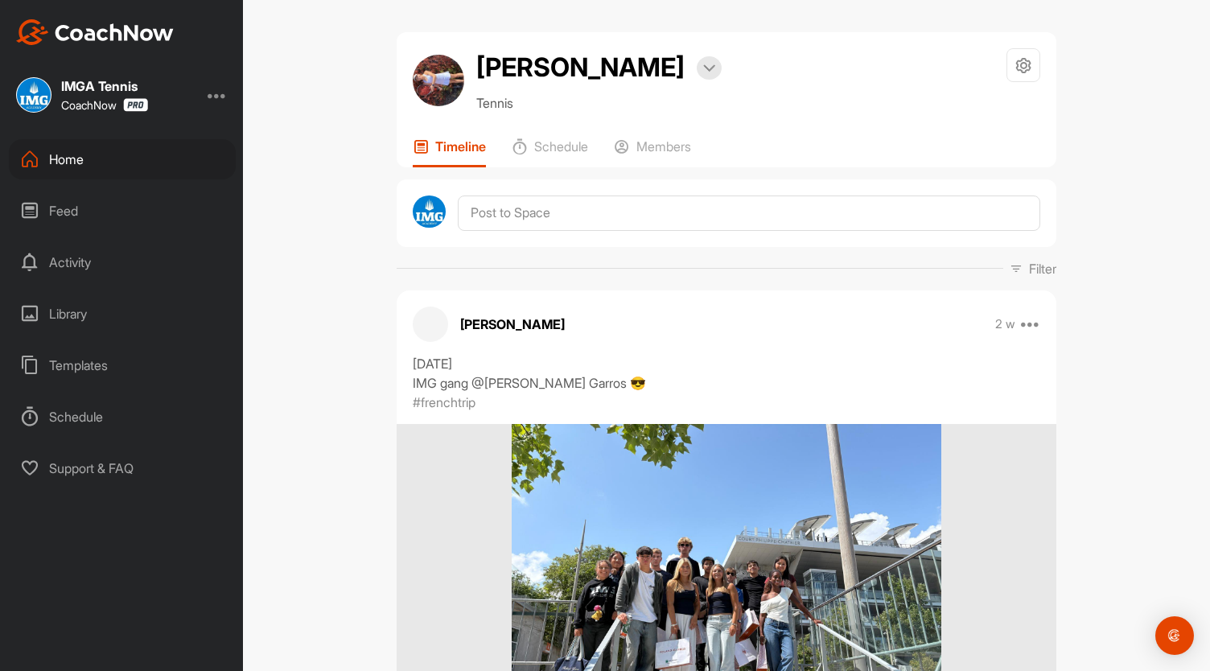
click at [129, 159] on div "Home" at bounding box center [122, 159] width 227 height 40
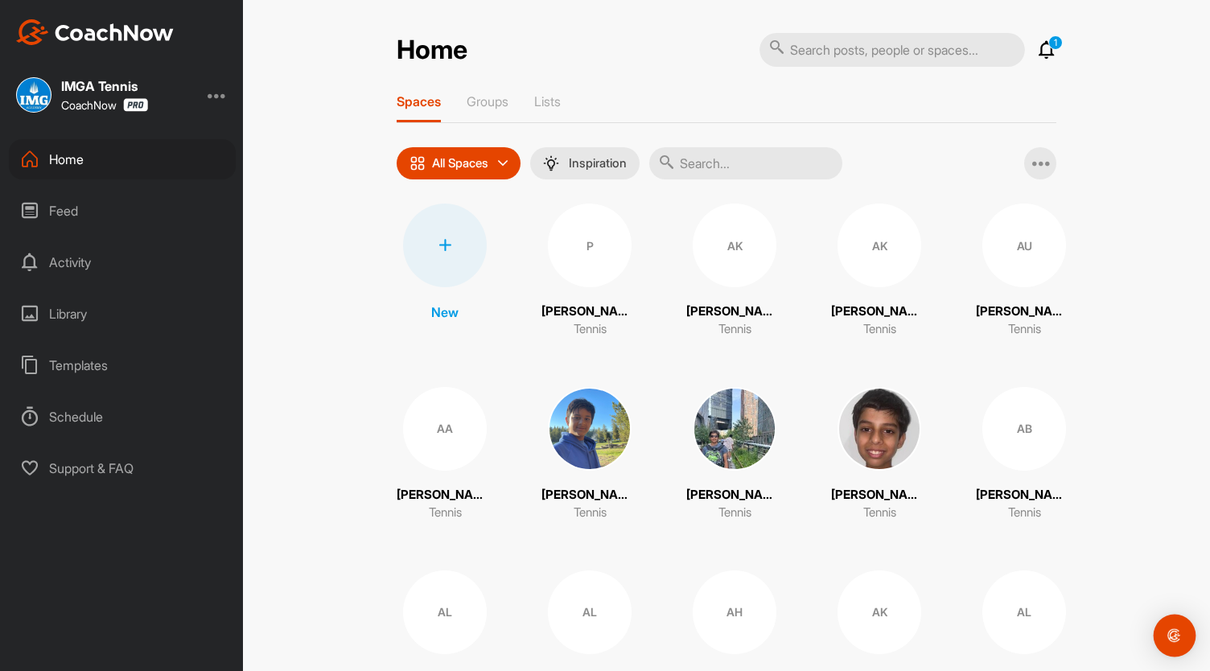
click at [1168, 620] on div "Open Intercom Messenger" at bounding box center [1175, 636] width 43 height 43
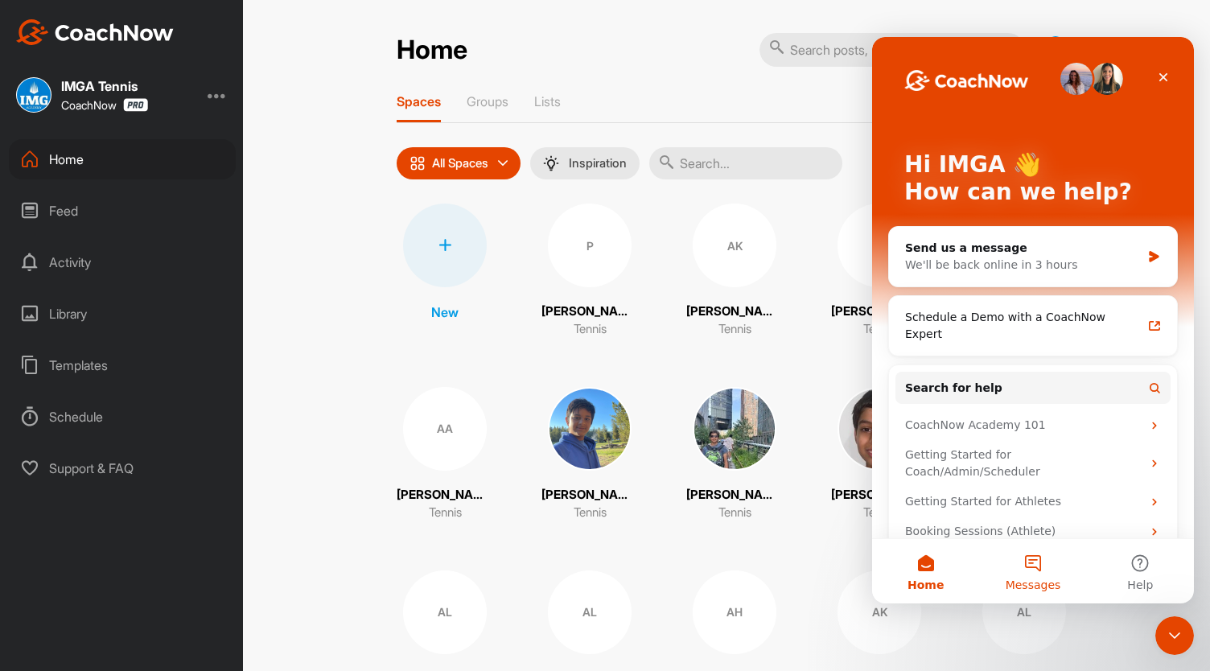
click at [1043, 572] on button "Messages" at bounding box center [1032, 571] width 107 height 64
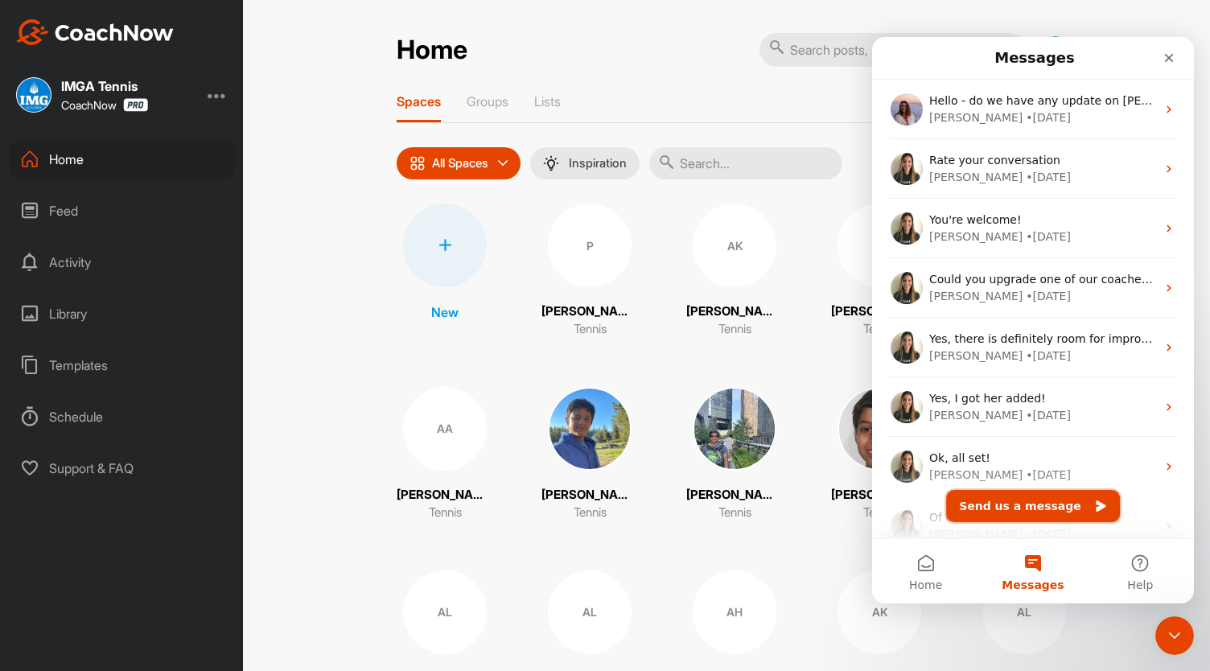
click at [1000, 504] on button "Send us a message" at bounding box center [1033, 506] width 174 height 32
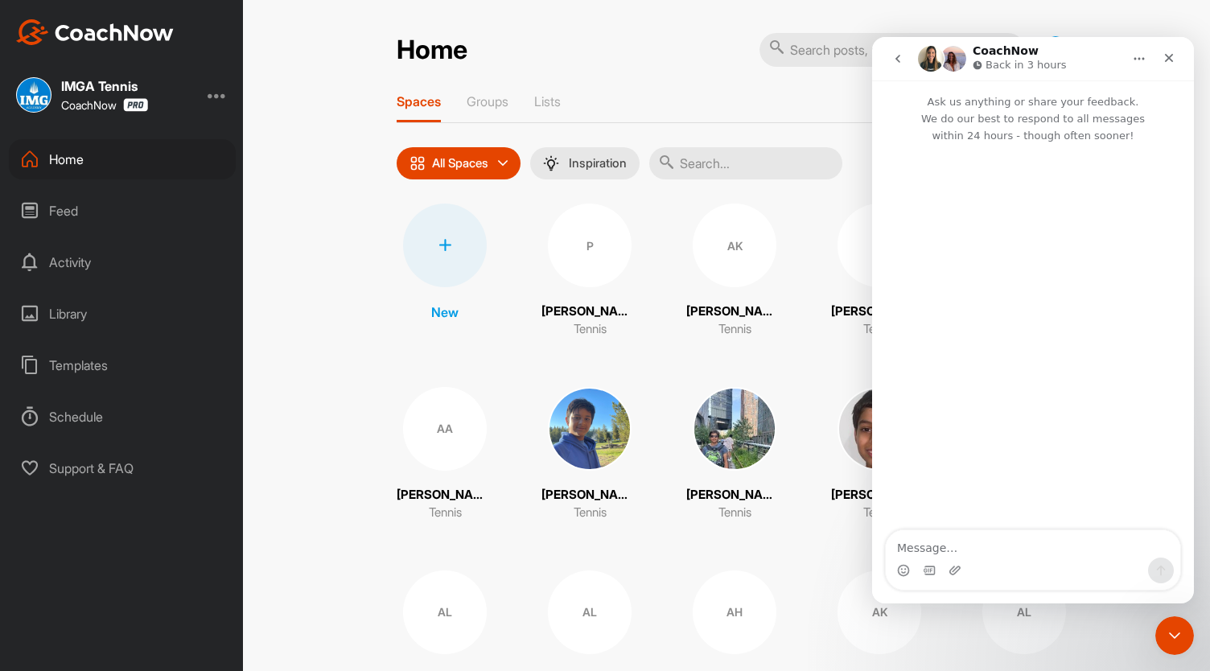
click at [900, 62] on icon "go back" at bounding box center [898, 58] width 13 height 13
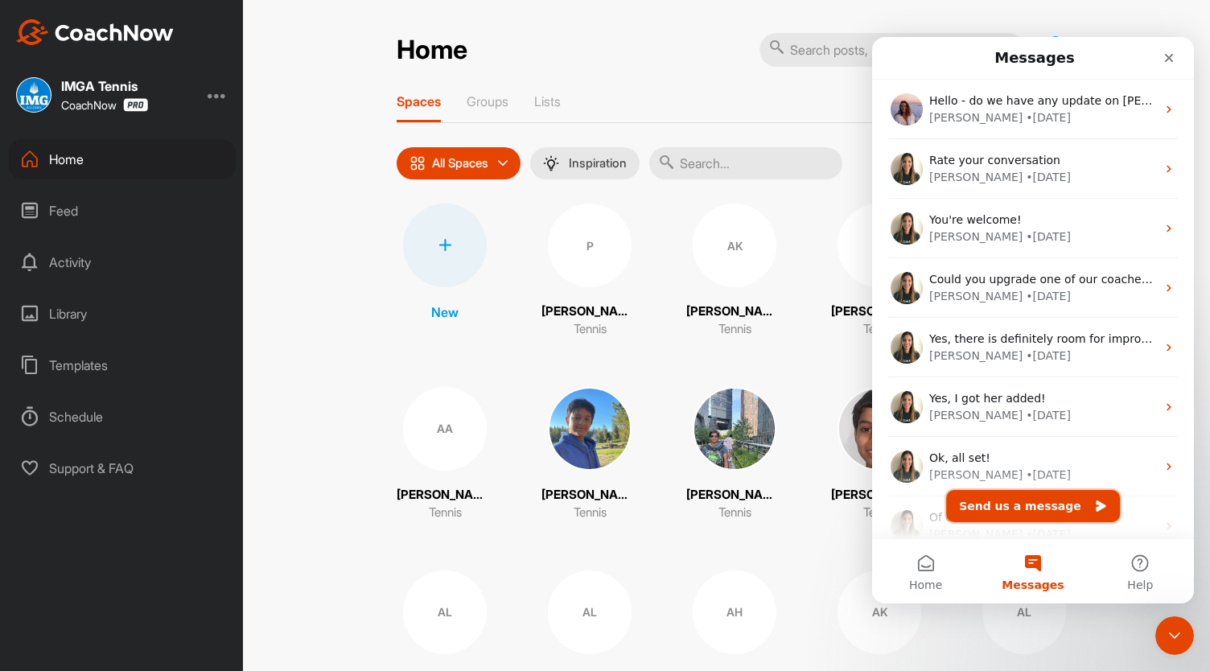
click at [1034, 505] on button "Send us a message" at bounding box center [1033, 506] width 174 height 32
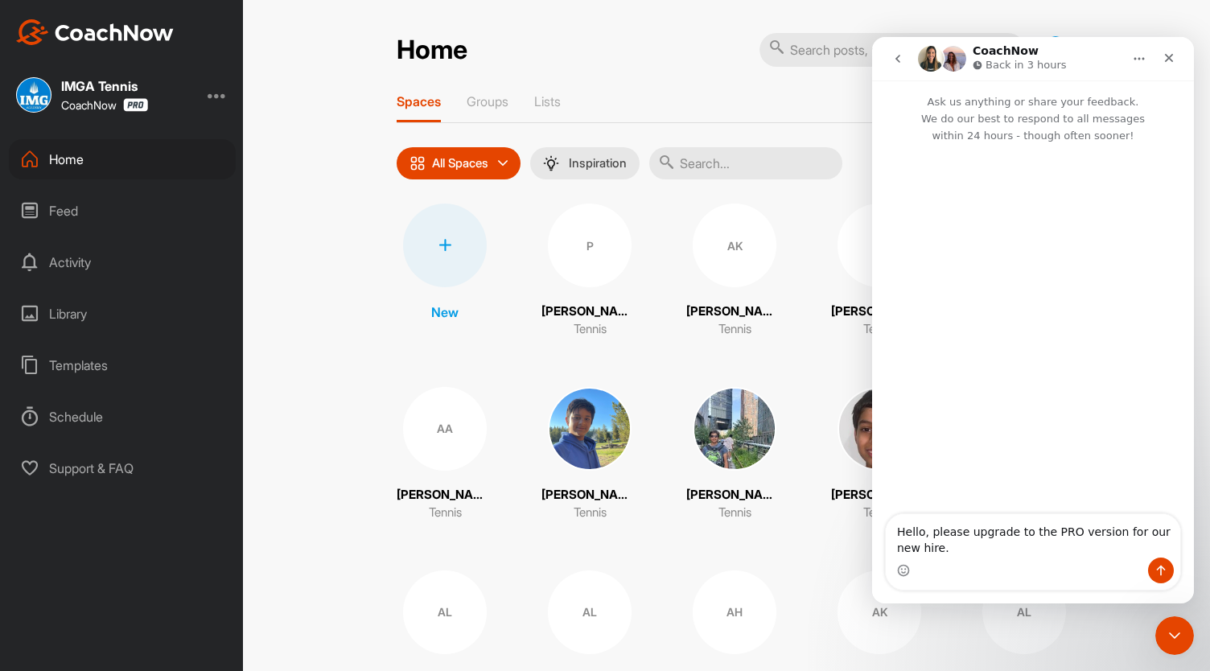
type textarea "Hello, please upgrade to the PRO version for our new hire."
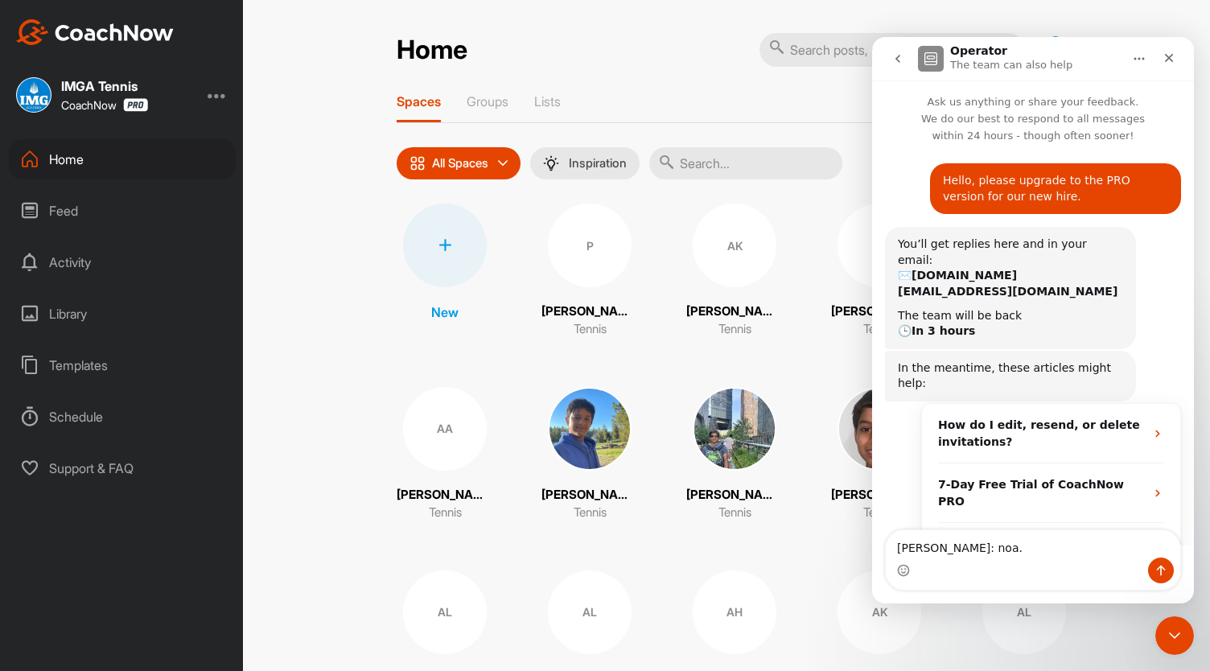
scroll to position [27, 0]
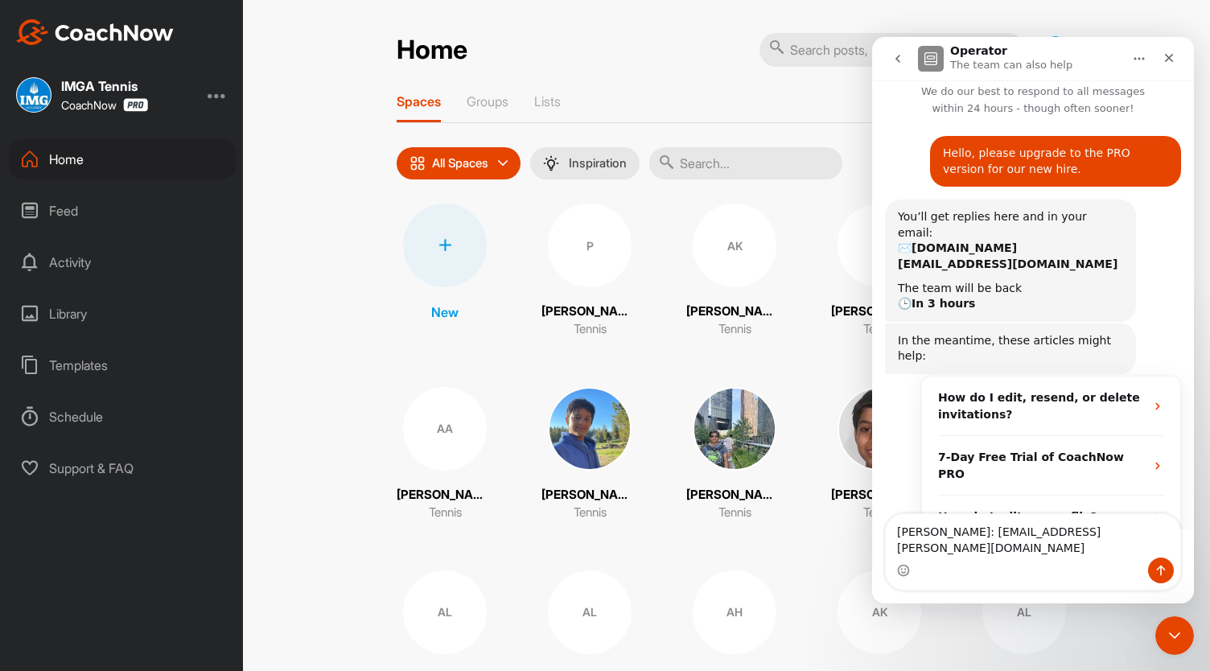
type textarea "[PERSON_NAME]: [EMAIL_ADDRESS][PERSON_NAME][DOMAIN_NAME]"
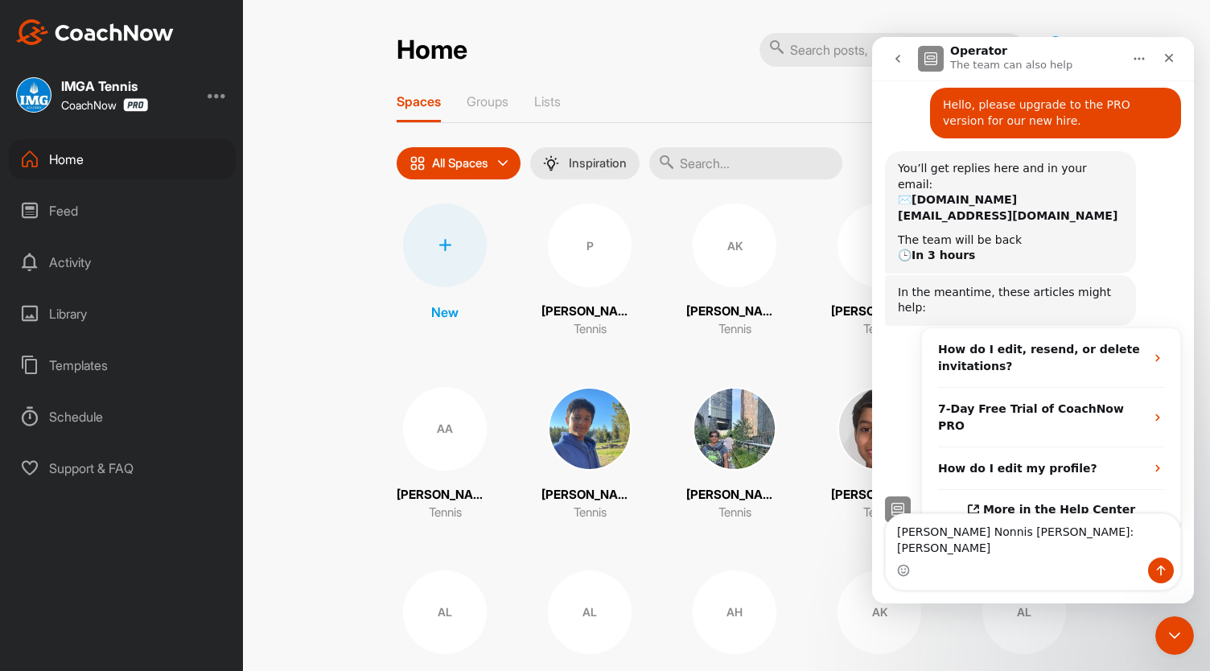
scroll to position [92, 0]
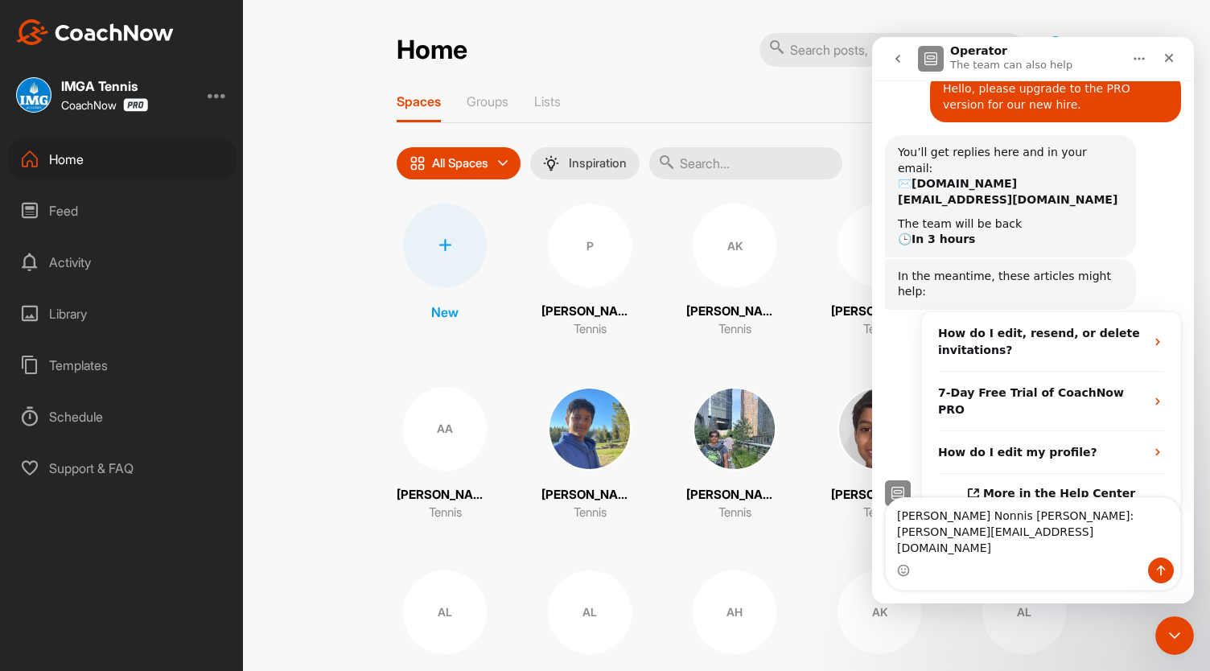
type textarea "[PERSON_NAME] Nonnis [PERSON_NAME]: [PERSON_NAME][EMAIL_ADDRESS][DOMAIN_NAME]"
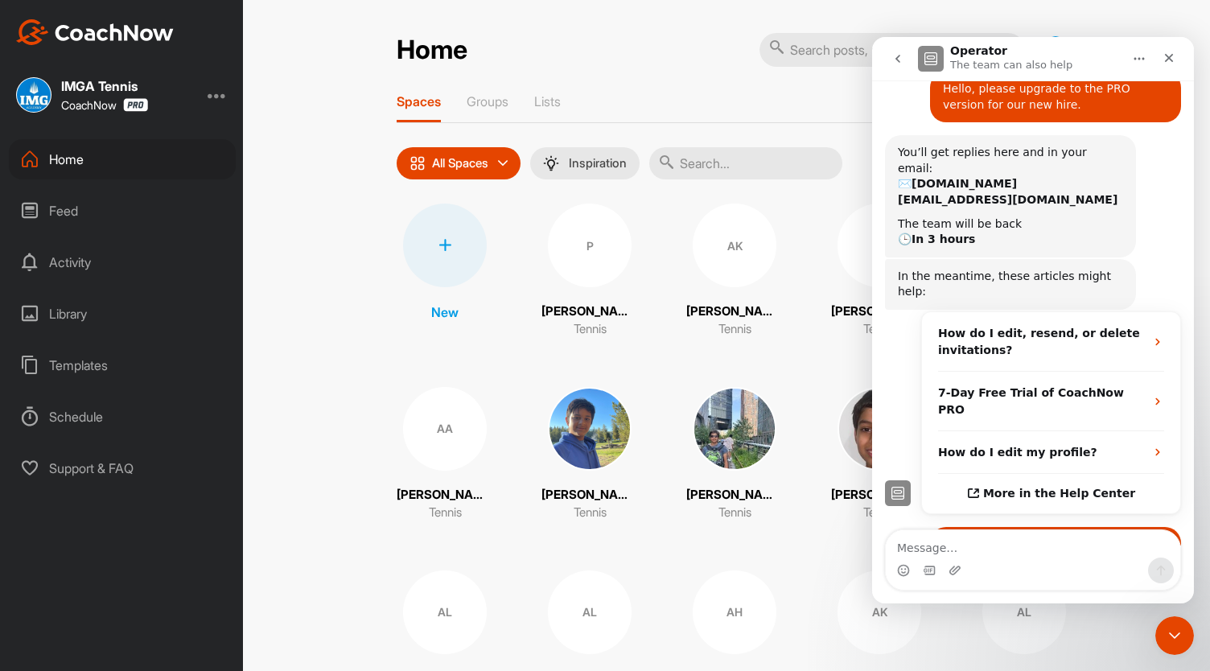
scroll to position [128, 0]
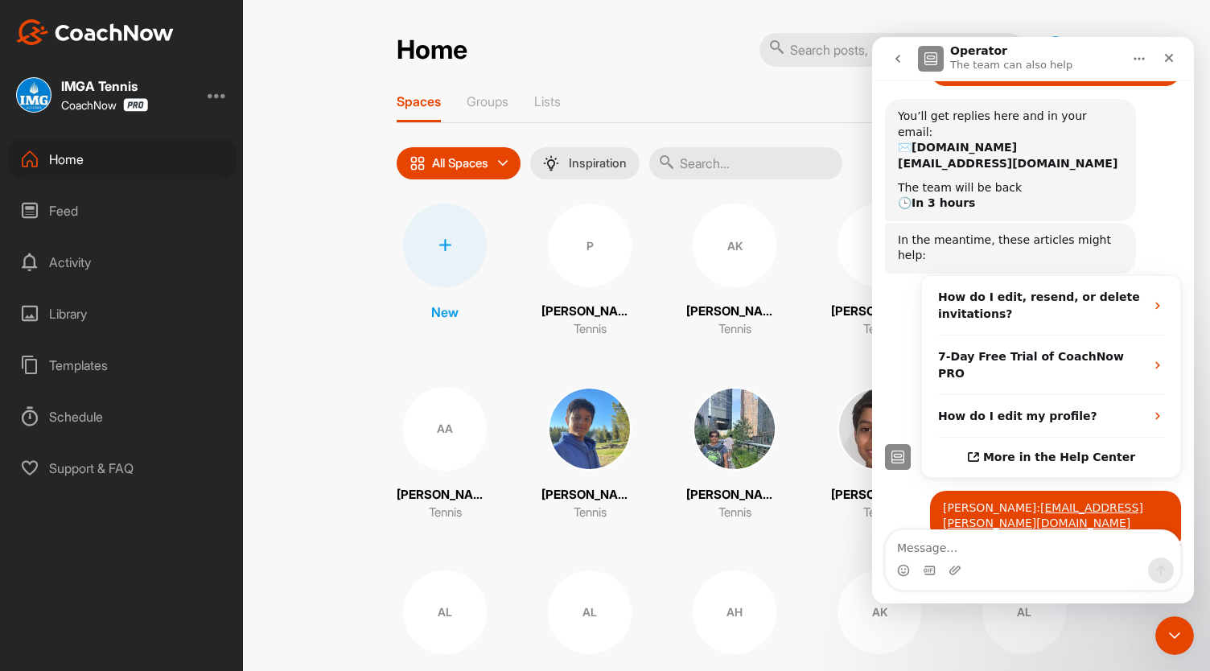
click at [731, 167] on input "text" at bounding box center [745, 163] width 193 height 32
click at [1172, 635] on icon "Close Intercom Messenger" at bounding box center [1172, 633] width 11 height 6
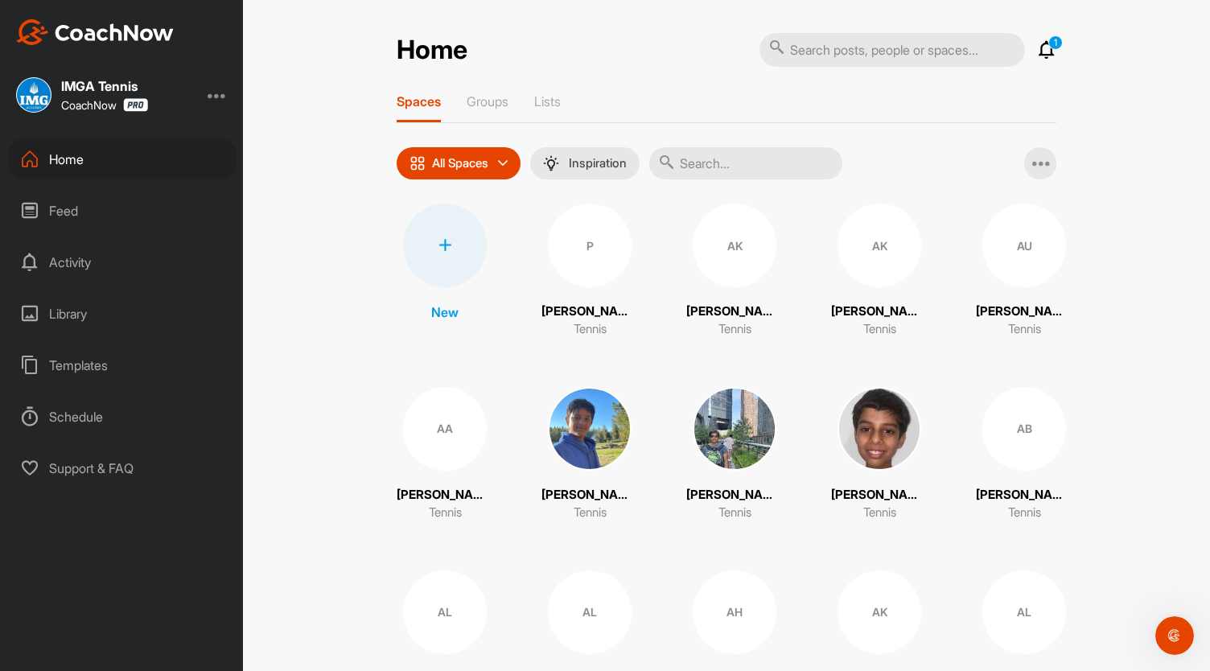
click at [707, 160] on input "text" at bounding box center [745, 163] width 193 height 32
click at [721, 160] on input "text" at bounding box center [745, 163] width 193 height 32
click at [309, 188] on div "Home 1 Notifications Invitations [DATE] [PERSON_NAME]. joined space 14 m • Yern…" at bounding box center [726, 335] width 967 height 671
click at [306, 289] on div "Home 1 Notifications Invitations [DATE] [PERSON_NAME]. joined space 14 m • Yern…" at bounding box center [726, 335] width 967 height 671
click at [1174, 632] on icon "Open Intercom Messenger" at bounding box center [1172, 633] width 11 height 13
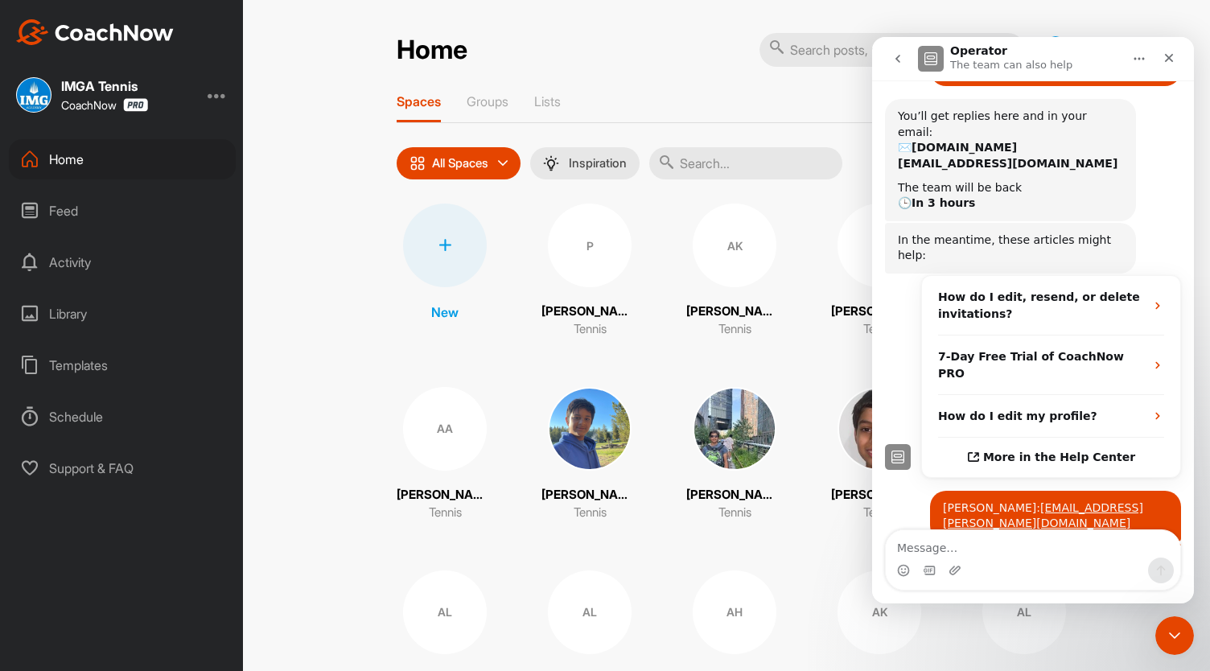
drag, startPoint x: 1153, startPoint y: 494, endPoint x: 937, endPoint y: 501, distance: 216.6
click at [943, 553] on div "[PERSON_NAME] Nonnis [PERSON_NAME]: [PERSON_NAME][EMAIL_ADDRESS][DOMAIN_NAME]" at bounding box center [1055, 576] width 225 height 47
copy link "[PERSON_NAME][EMAIL_ADDRESS][DOMAIN_NAME]"
click at [1172, 633] on icon "Close Intercom Messenger" at bounding box center [1172, 633] width 19 height 19
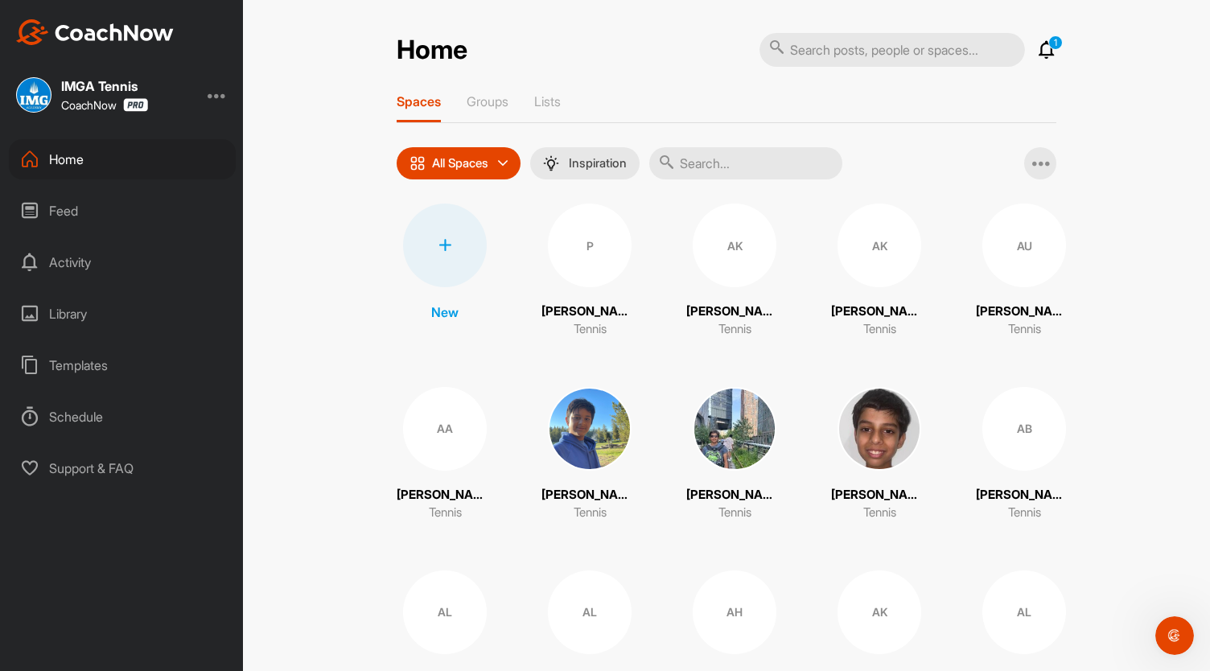
click at [1049, 43] on p "1" at bounding box center [1056, 42] width 14 height 14
click at [1042, 51] on icon at bounding box center [1046, 49] width 19 height 19
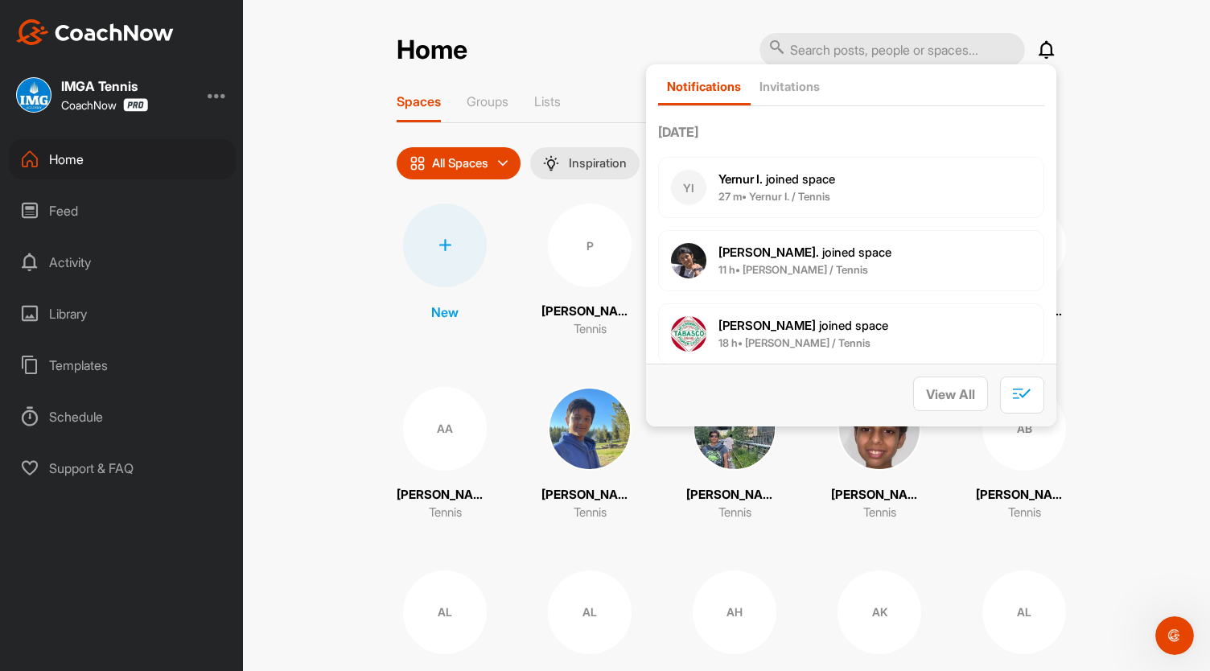
click at [1042, 51] on icon at bounding box center [1046, 49] width 19 height 19
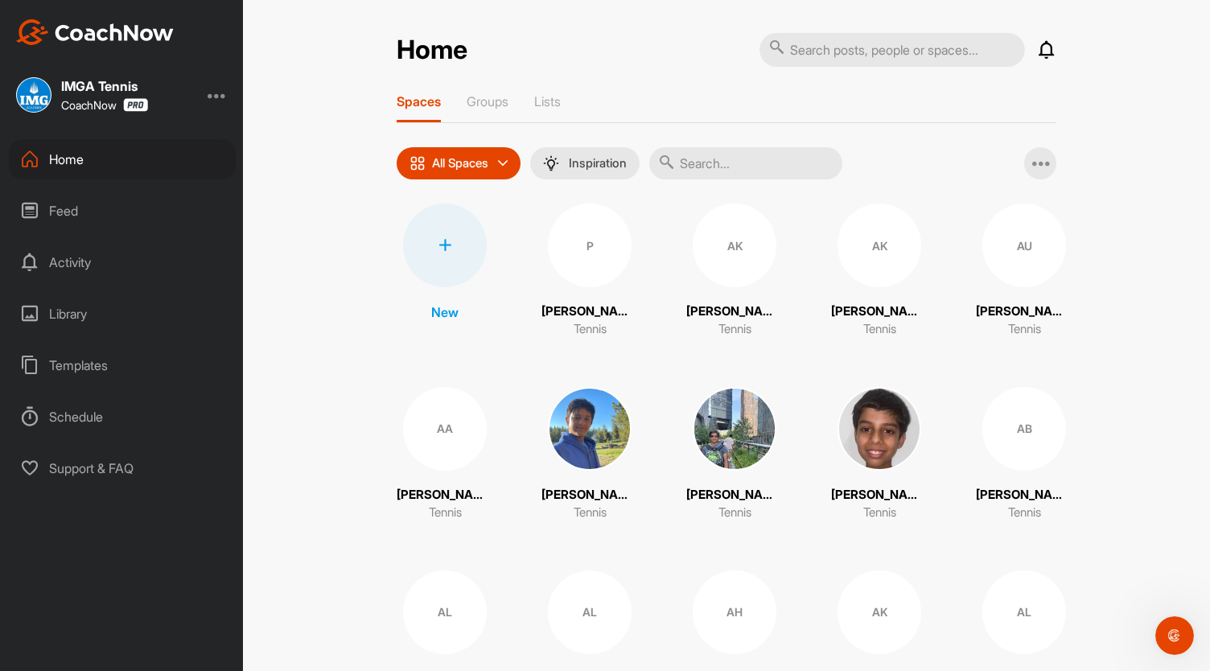
click at [322, 291] on div "Home Notifications Invitations [DATE] [PERSON_NAME]. joined space 27 m • Yernur…" at bounding box center [726, 335] width 967 height 671
